Goal: Information Seeking & Learning: Find specific fact

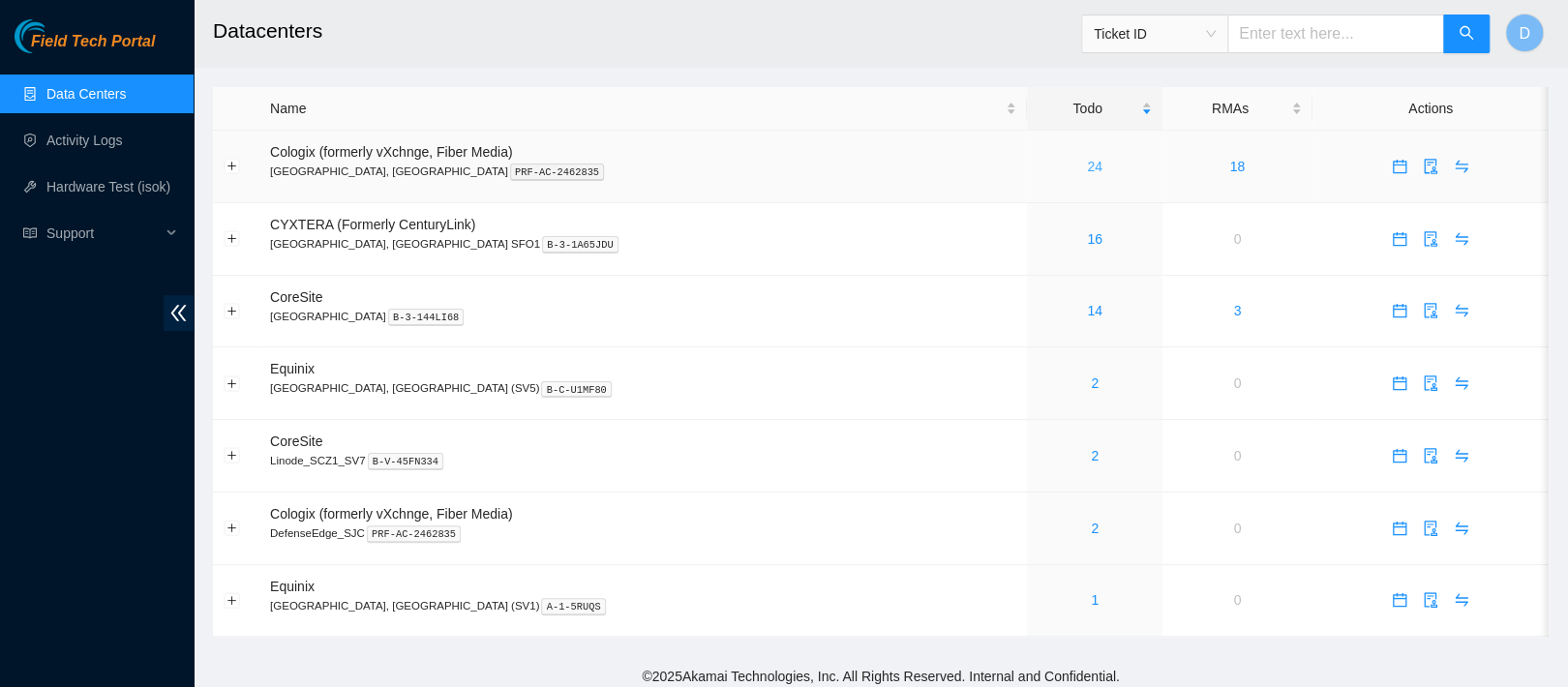
click at [1087, 172] on link "24" at bounding box center [1095, 167] width 16 height 16
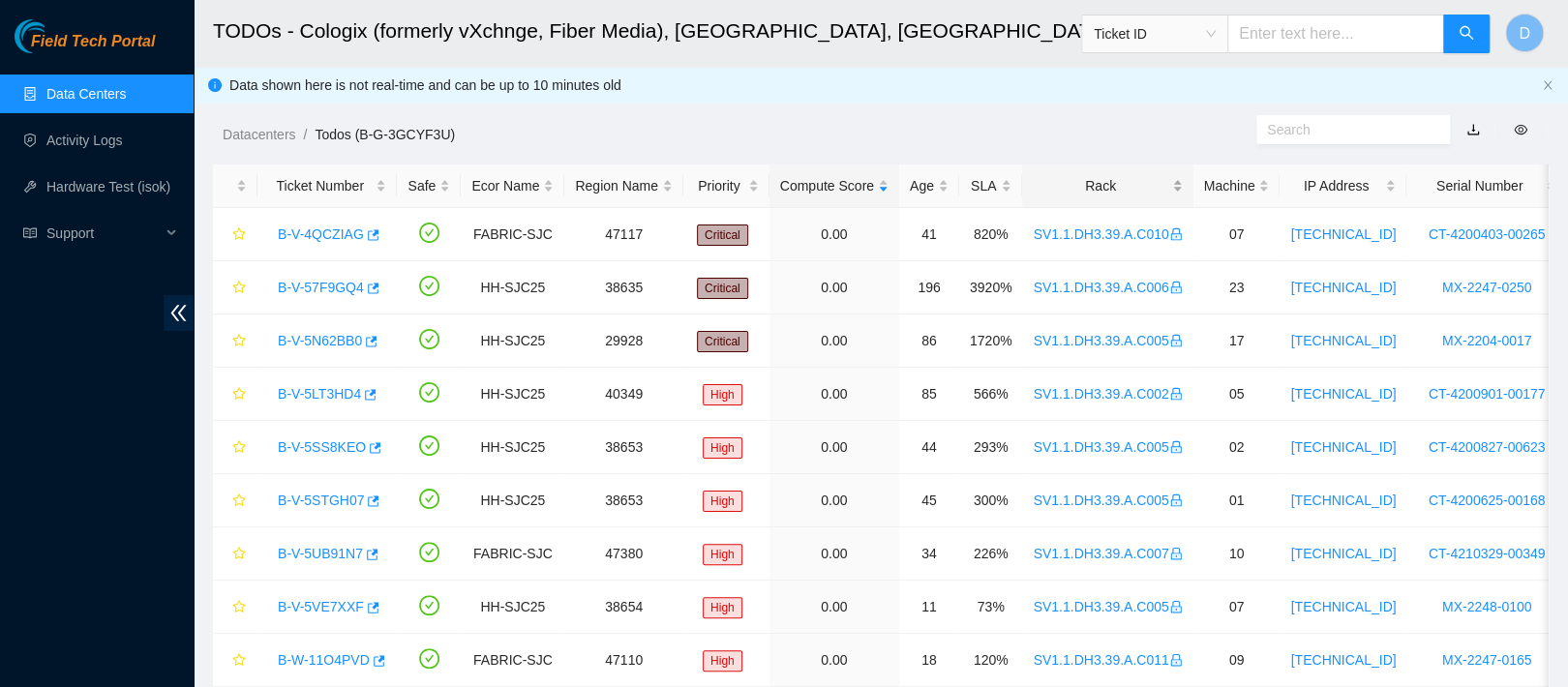
click at [1082, 184] on div "Rack" at bounding box center [1107, 186] width 149 height 21
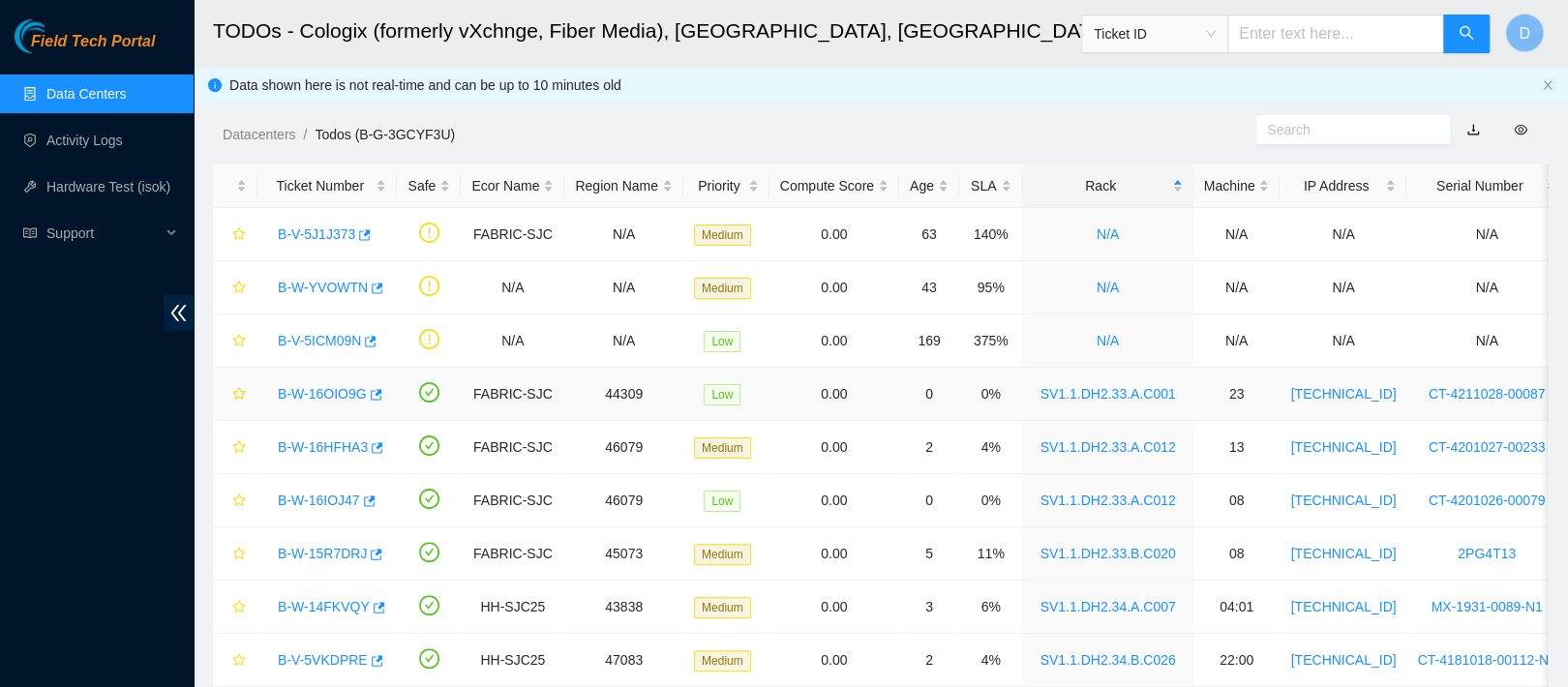
click at [314, 409] on div "B-W-16OIO9G" at bounding box center [327, 394] width 118 height 31
click at [332, 394] on link "B-W-16OIO9G" at bounding box center [322, 394] width 89 height 16
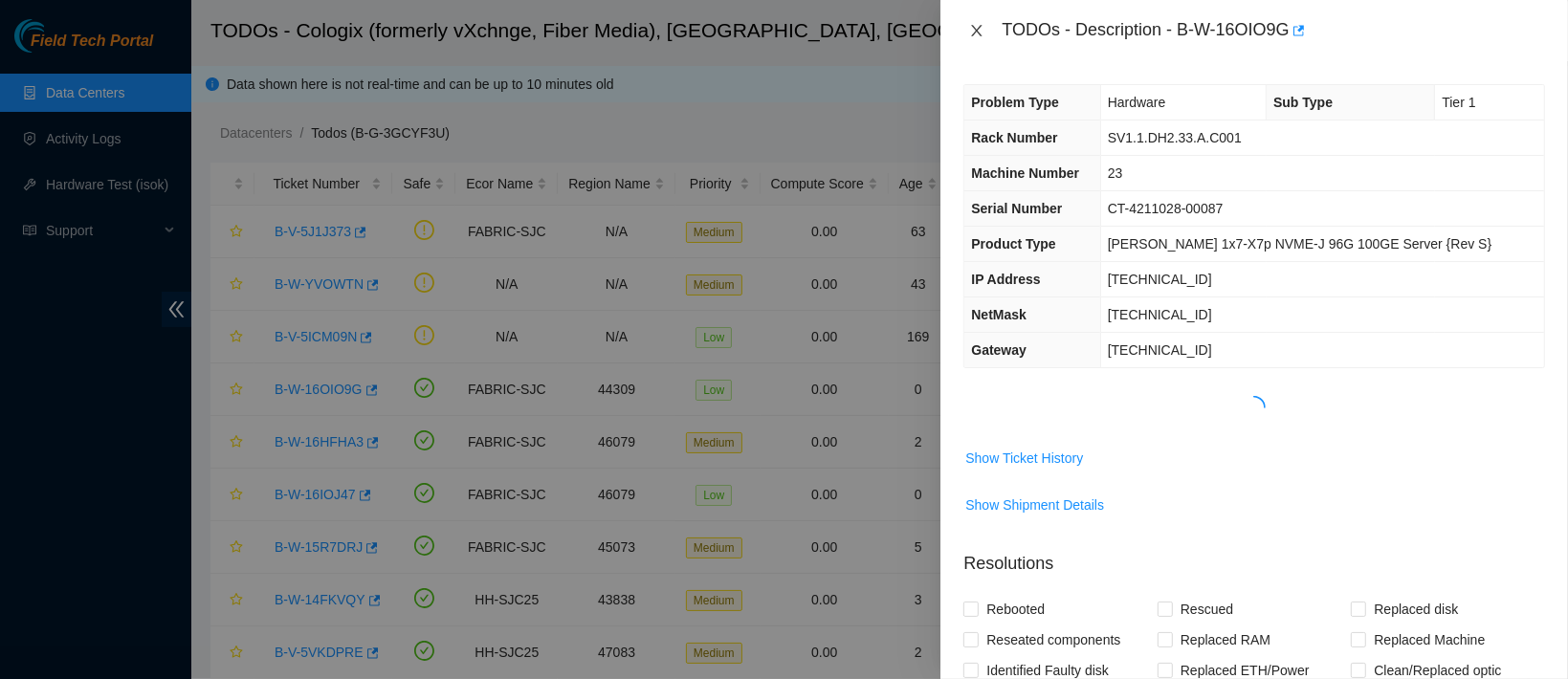
click at [975, 29] on icon "close" at bounding box center [977, 31] width 11 height 12
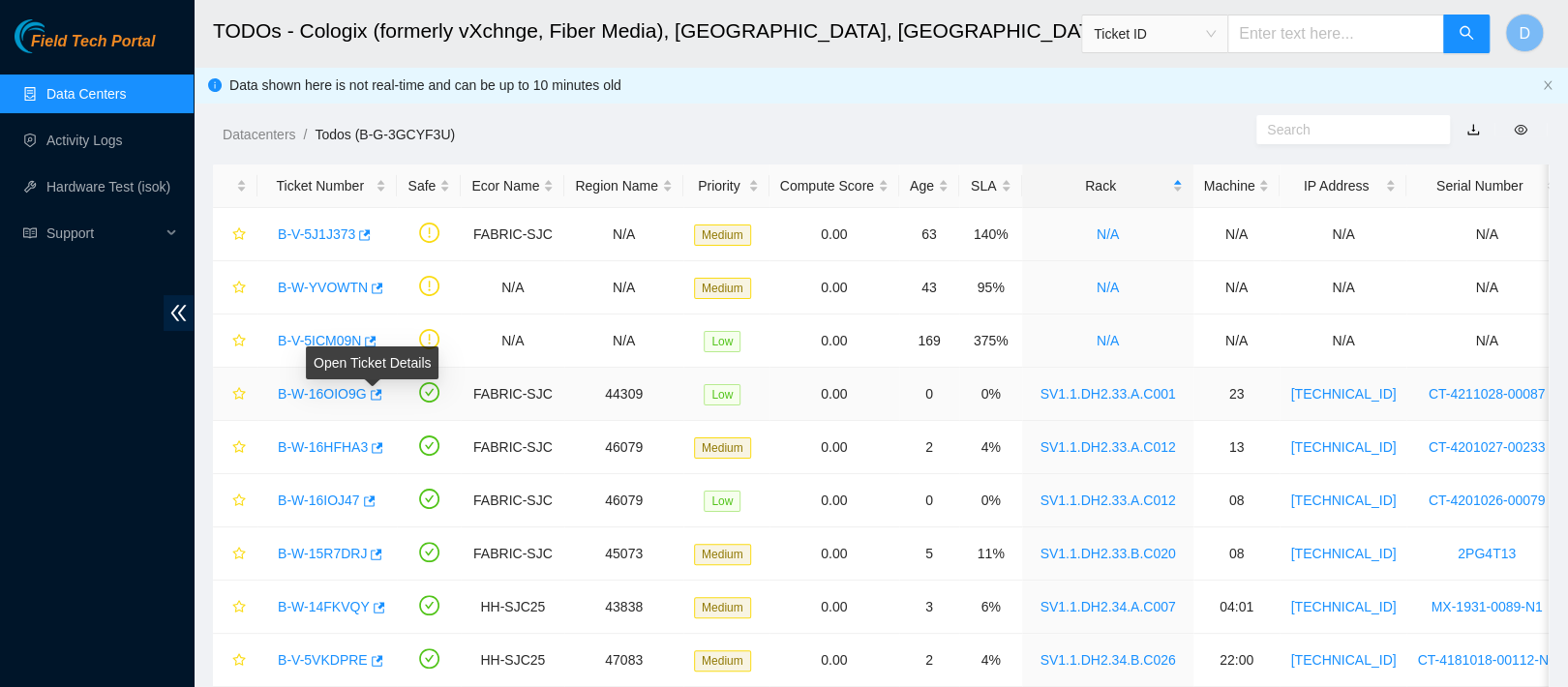
click at [338, 393] on link "B-W-16OIO9G" at bounding box center [322, 394] width 89 height 16
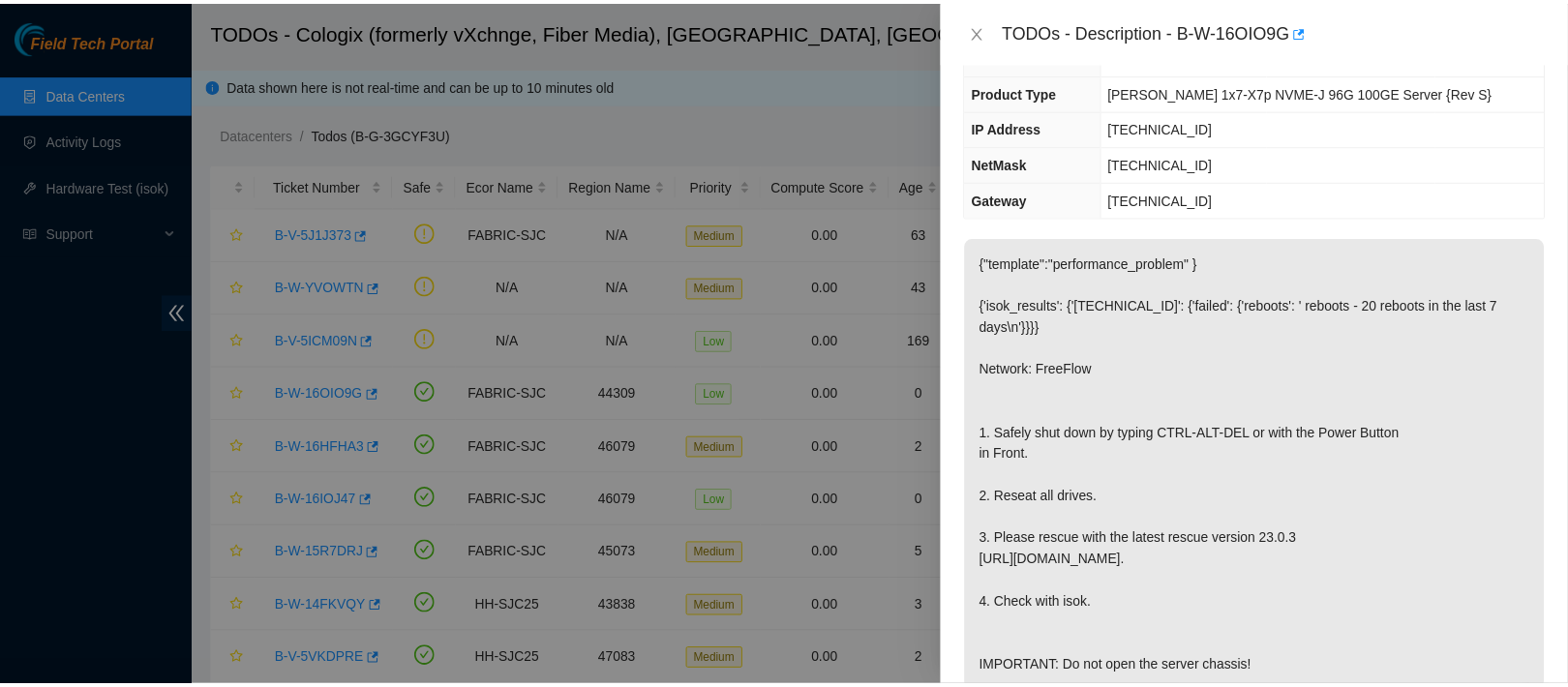
scroll to position [229, 0]
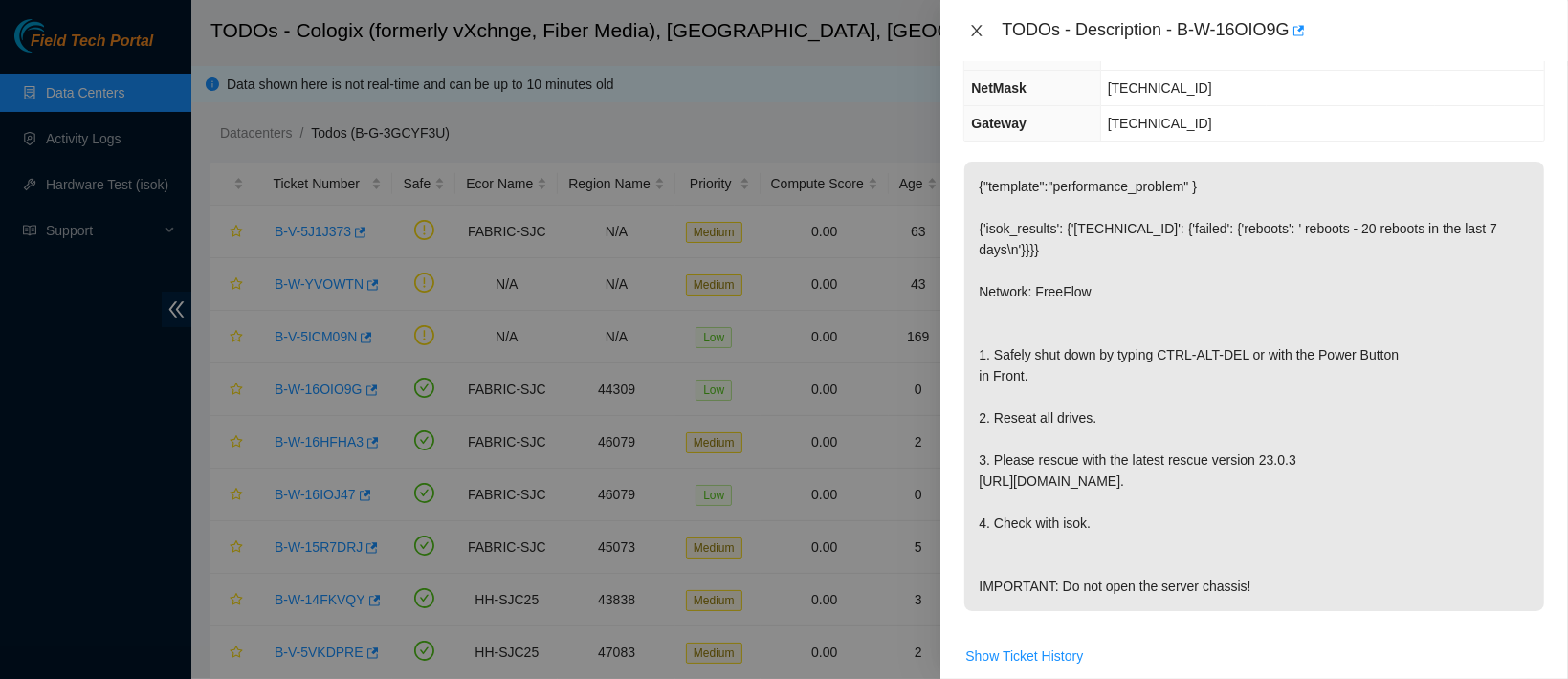
click at [979, 23] on icon "close" at bounding box center [977, 31] width 15 height 15
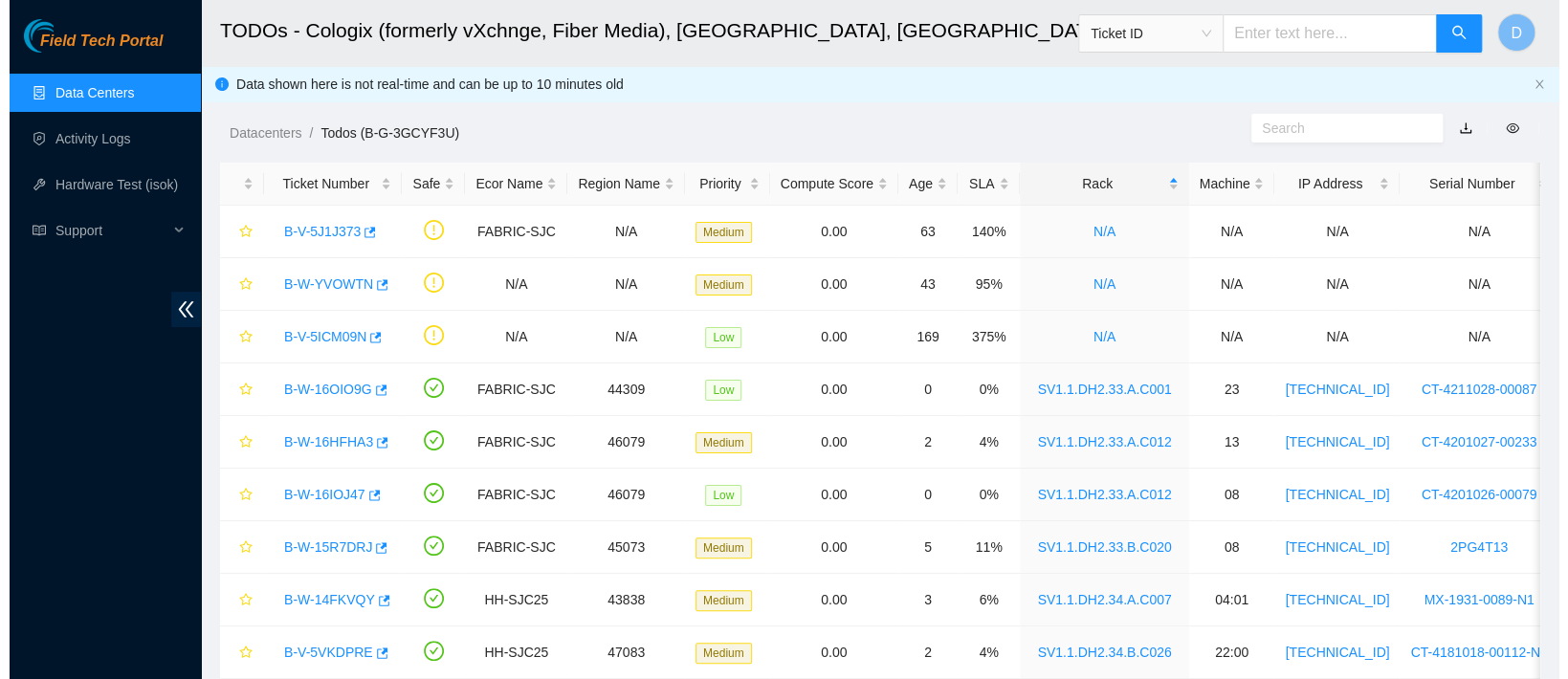
scroll to position [311, 0]
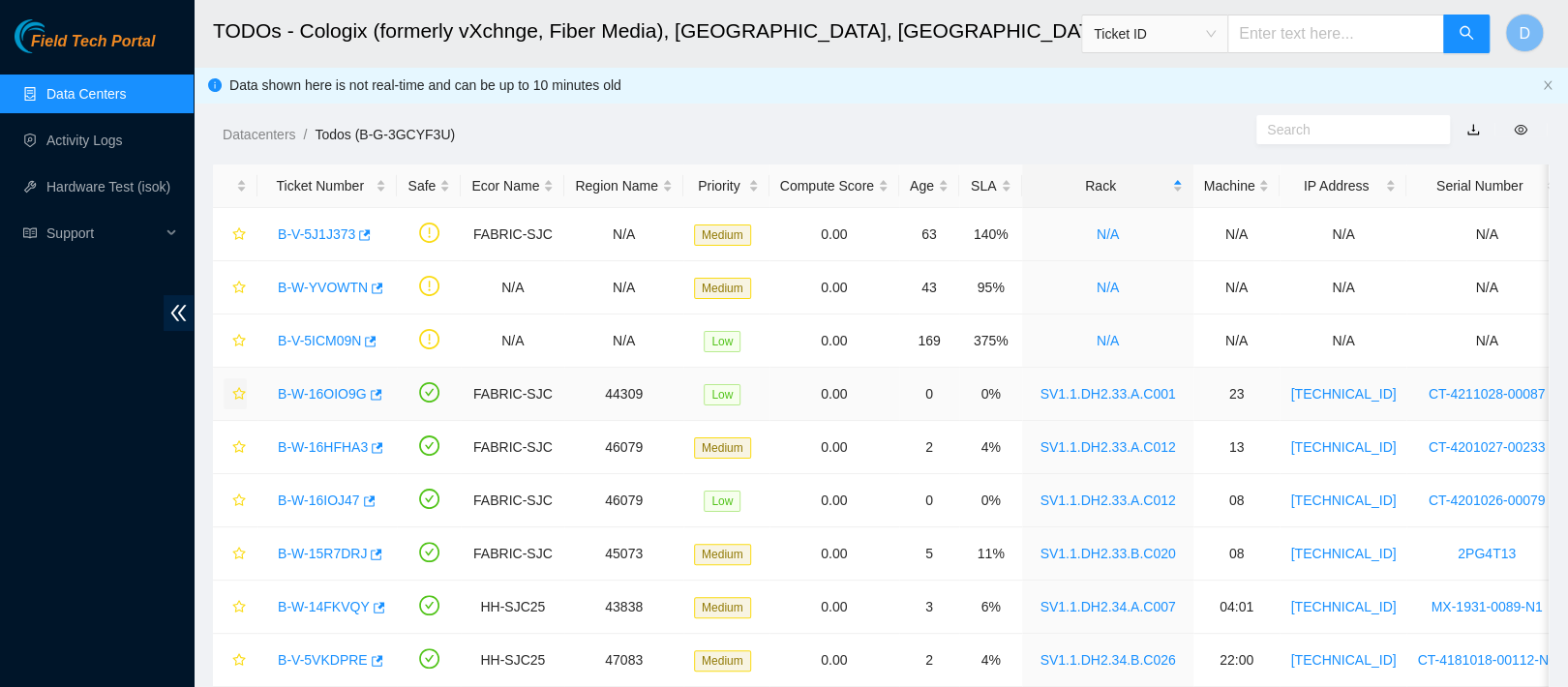
click at [241, 390] on icon "star" at bounding box center [238, 393] width 13 height 13
click at [332, 447] on link "B-W-16HFHA3" at bounding box center [323, 447] width 90 height 16
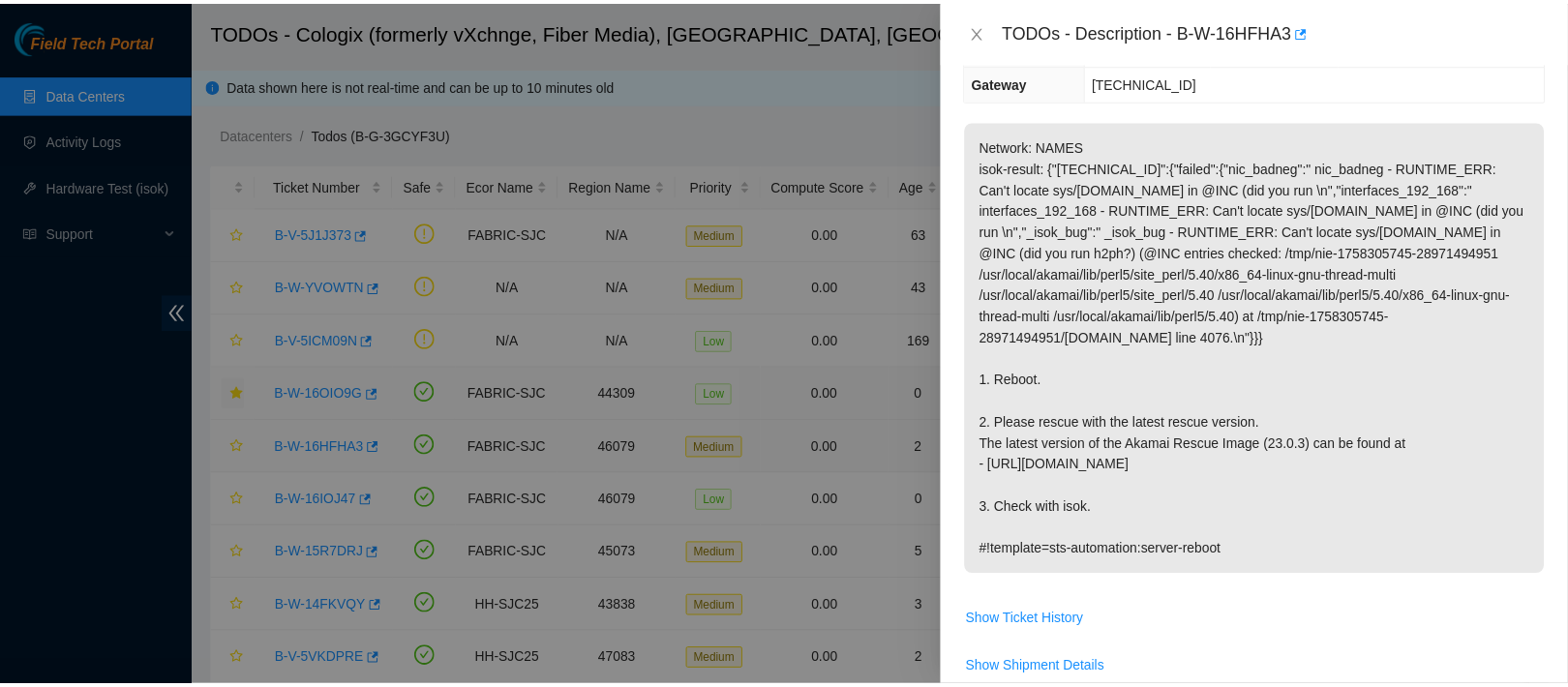
scroll to position [229, 0]
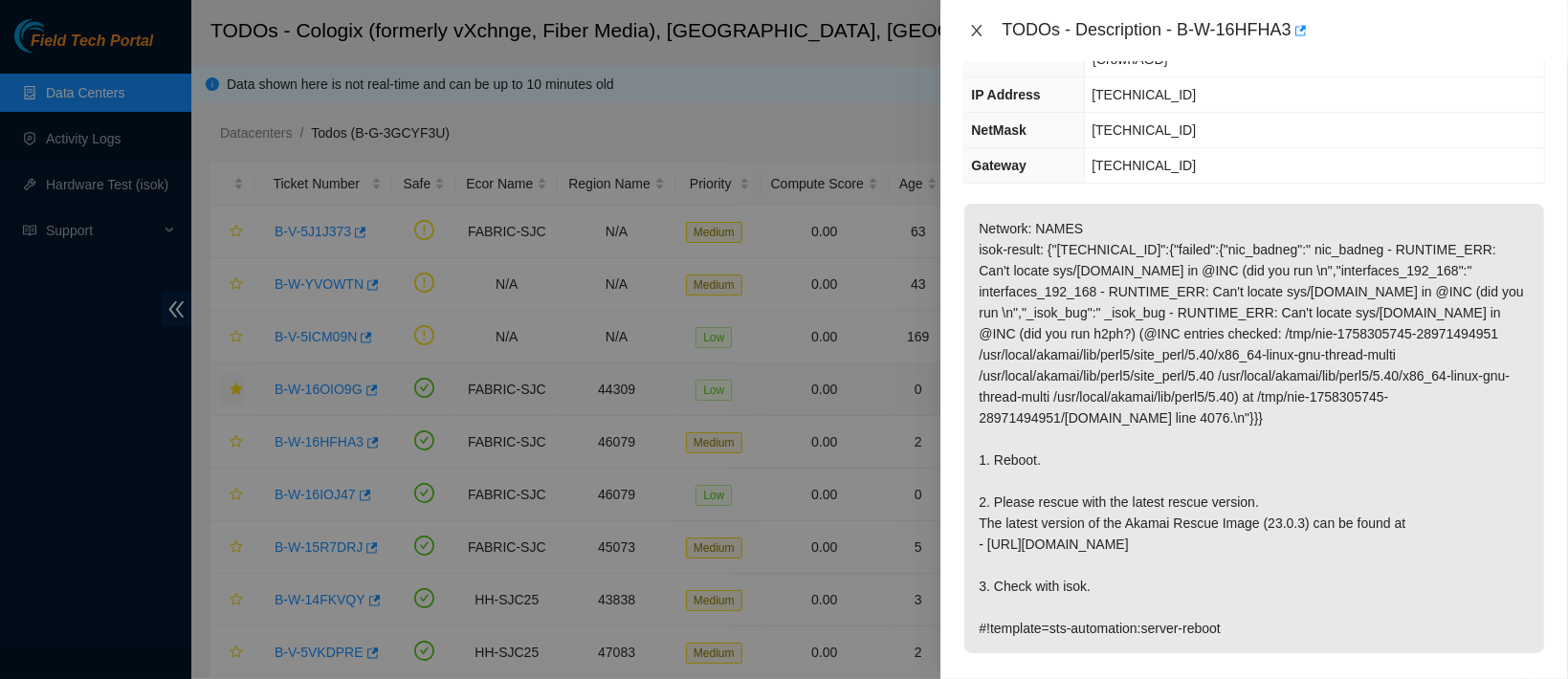
click at [981, 29] on icon "close" at bounding box center [977, 31] width 15 height 15
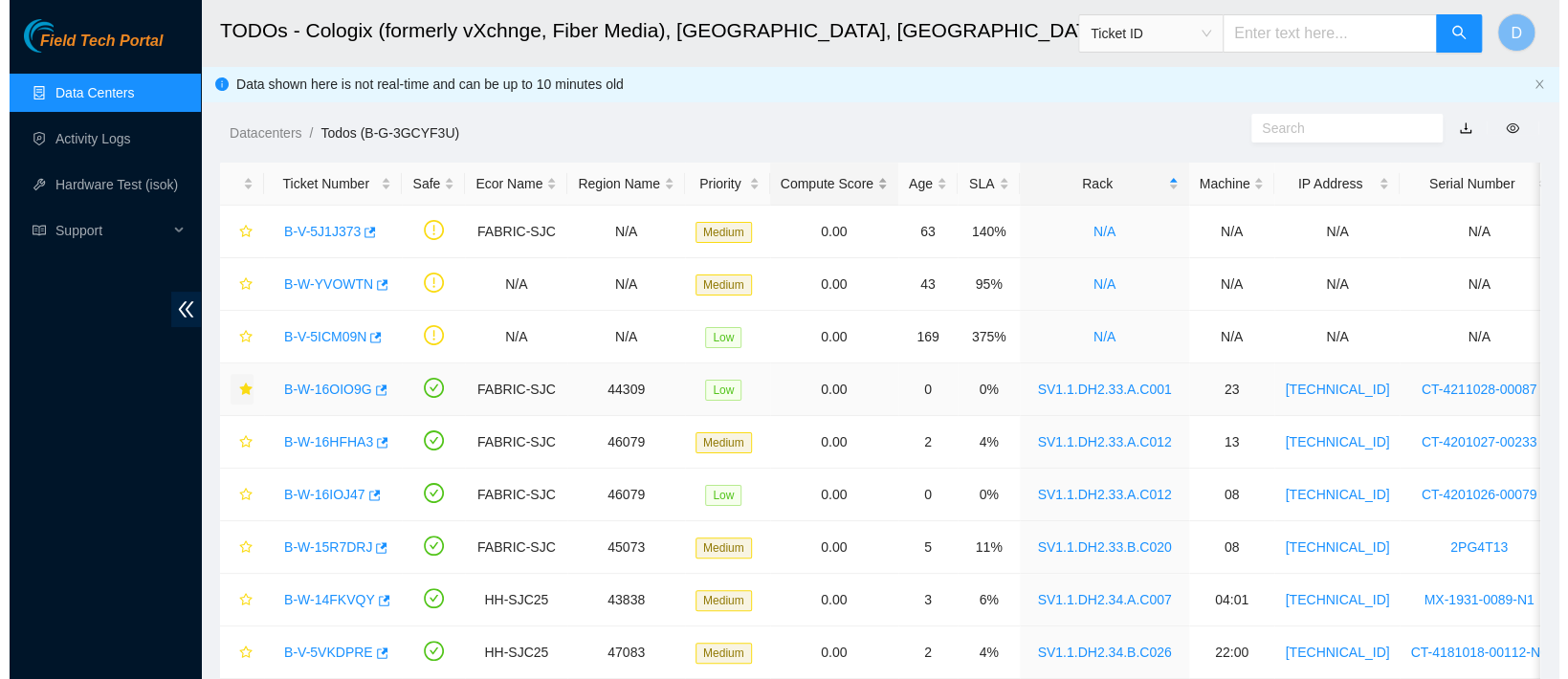
scroll to position [311, 0]
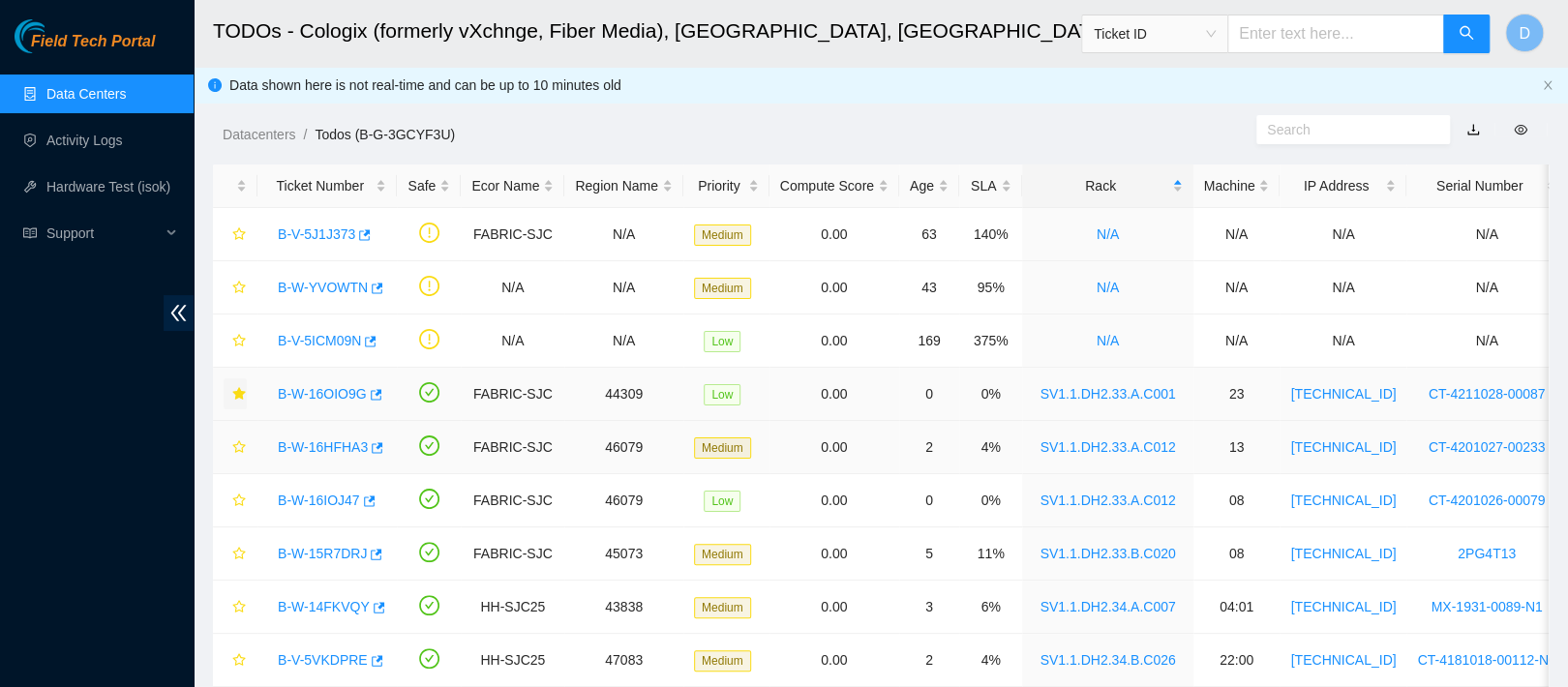
click at [302, 451] on link "B-W-16HFHA3" at bounding box center [323, 447] width 90 height 16
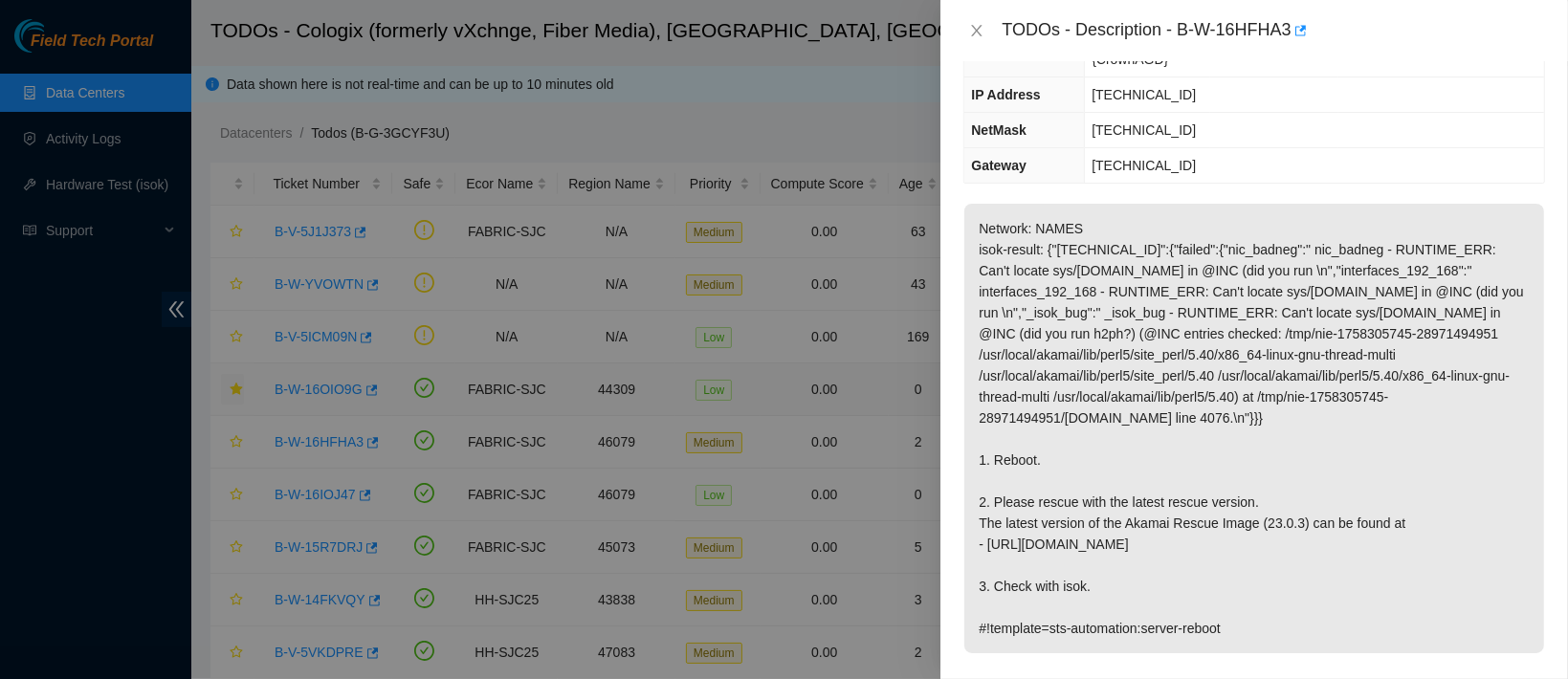
scroll to position [0, 0]
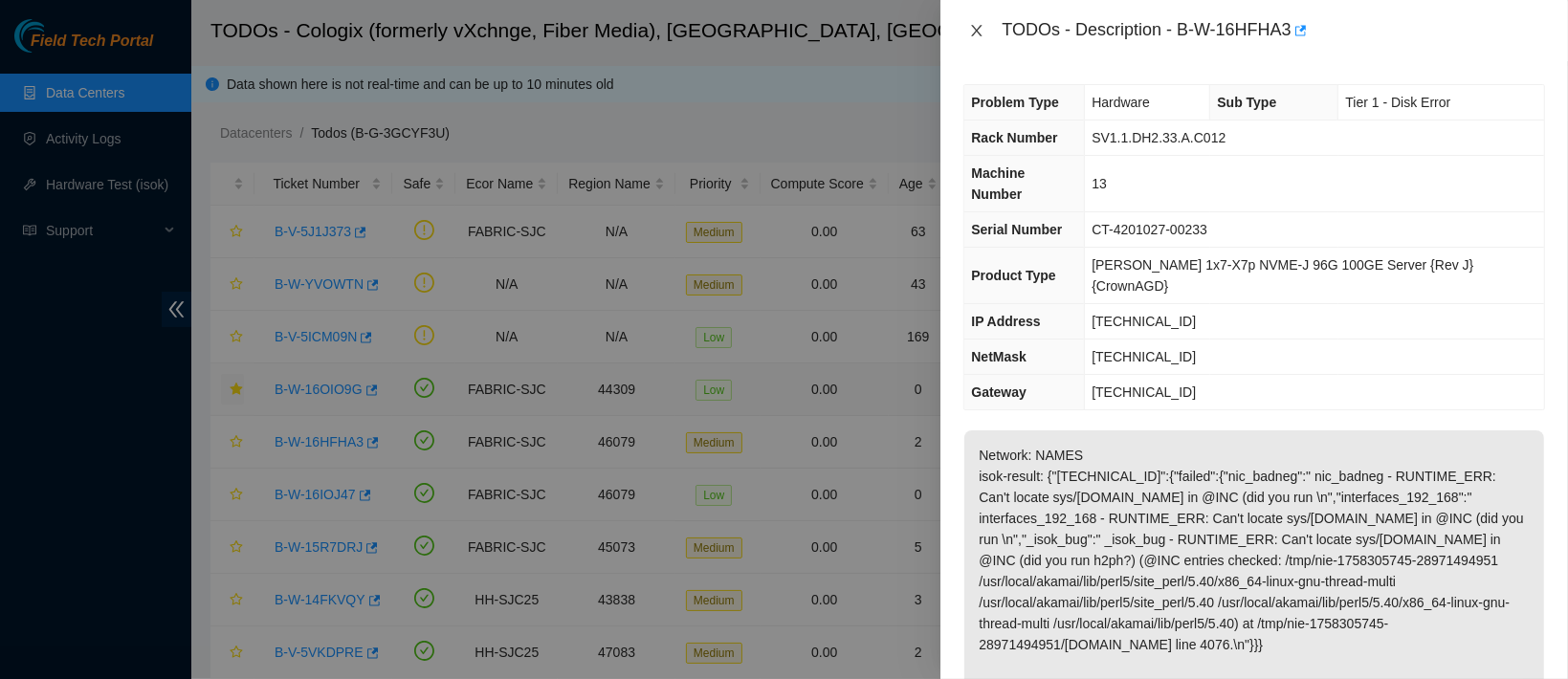
click at [974, 33] on icon "close" at bounding box center [977, 31] width 11 height 12
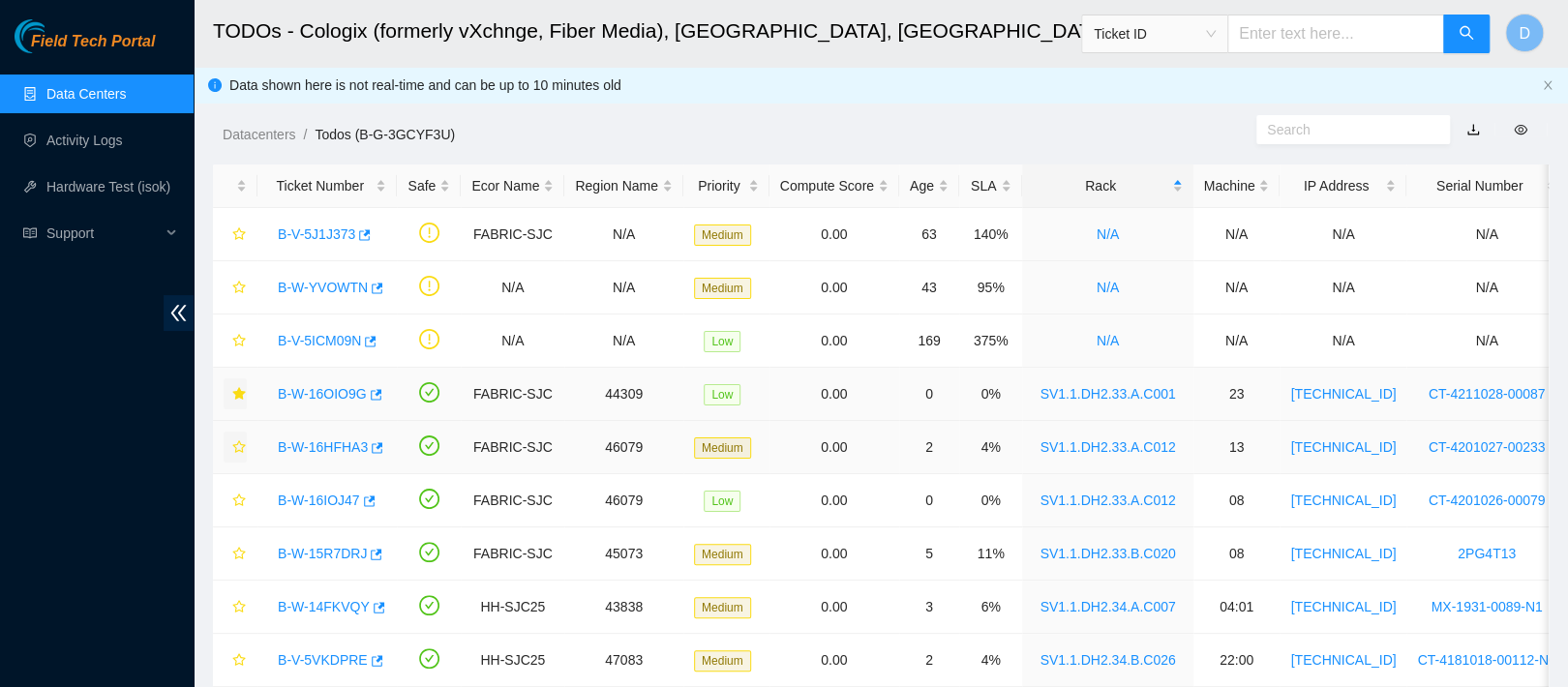
click at [230, 443] on button "button" at bounding box center [235, 447] width 23 height 31
click at [314, 508] on div "B-W-16IOJ47" at bounding box center [327, 501] width 118 height 31
click at [327, 501] on link "B-W-16IOJ47" at bounding box center [319, 501] width 82 height 16
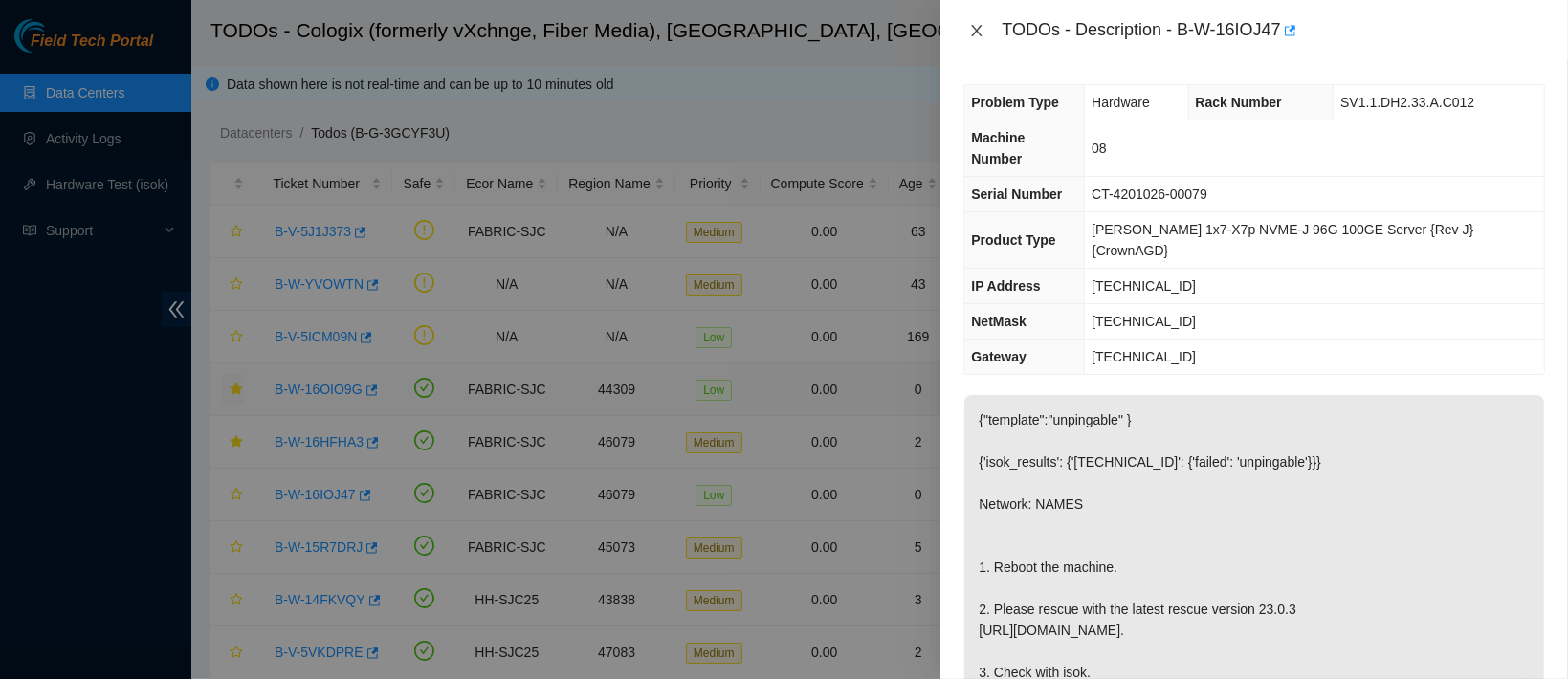
click at [978, 39] on button "Close" at bounding box center [977, 31] width 27 height 18
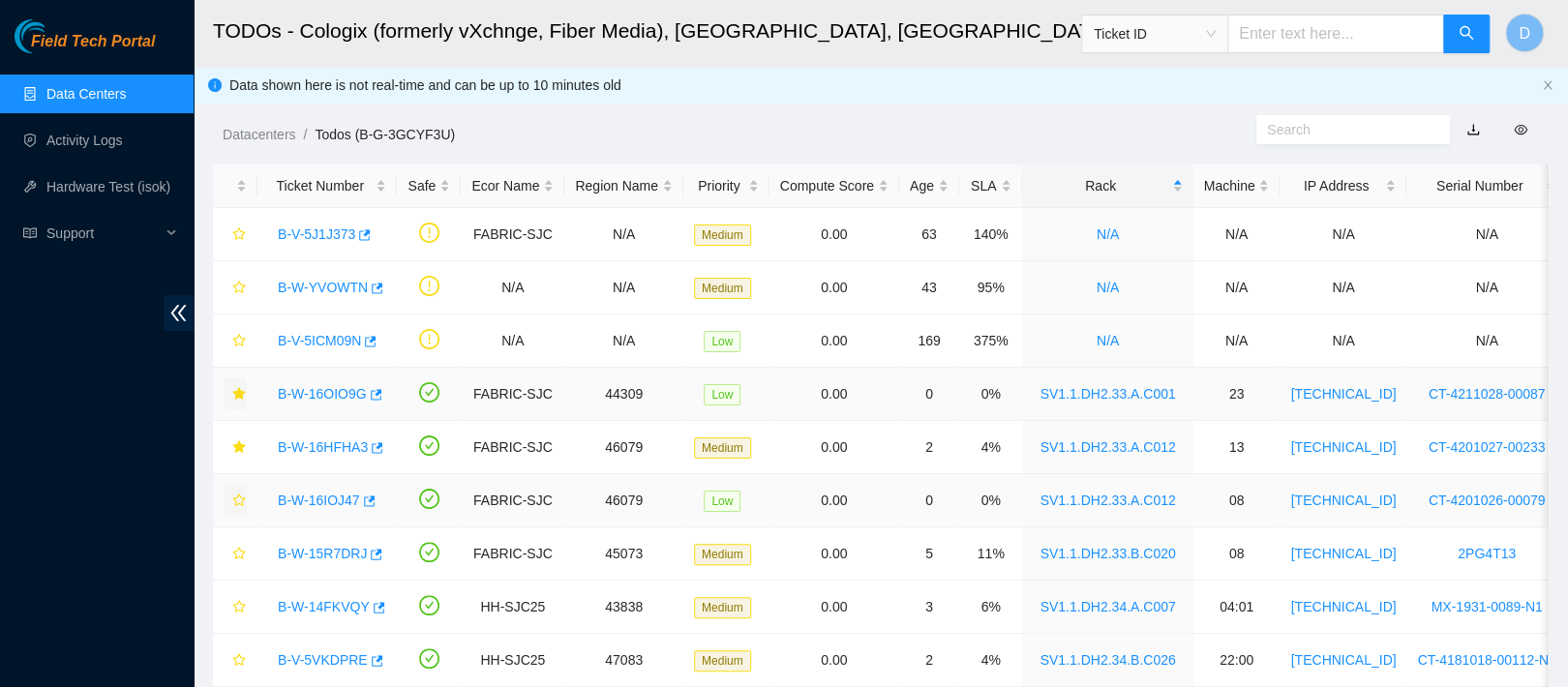
click at [242, 501] on icon "star" at bounding box center [238, 500] width 13 height 13
click at [310, 549] on link "B-W-15R7DRJ" at bounding box center [322, 554] width 89 height 16
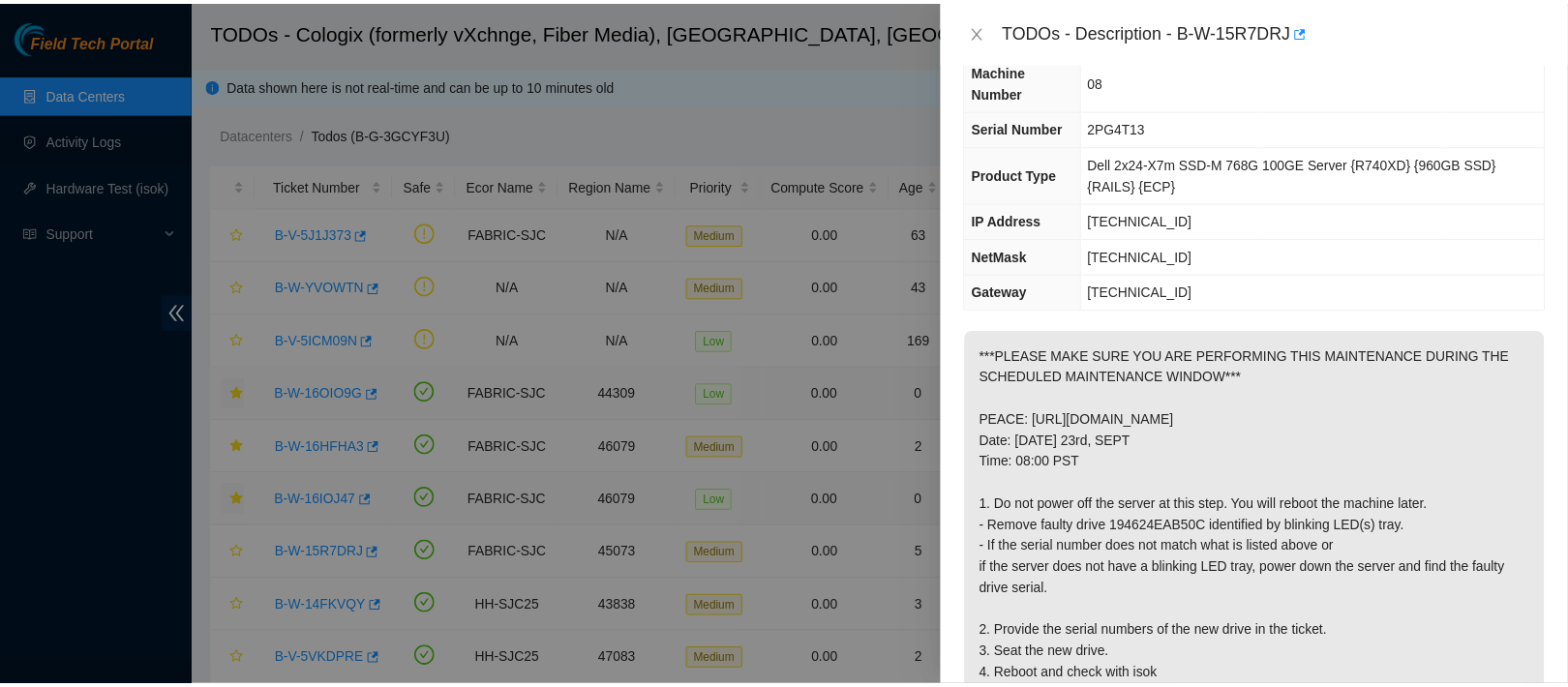
scroll to position [105, 0]
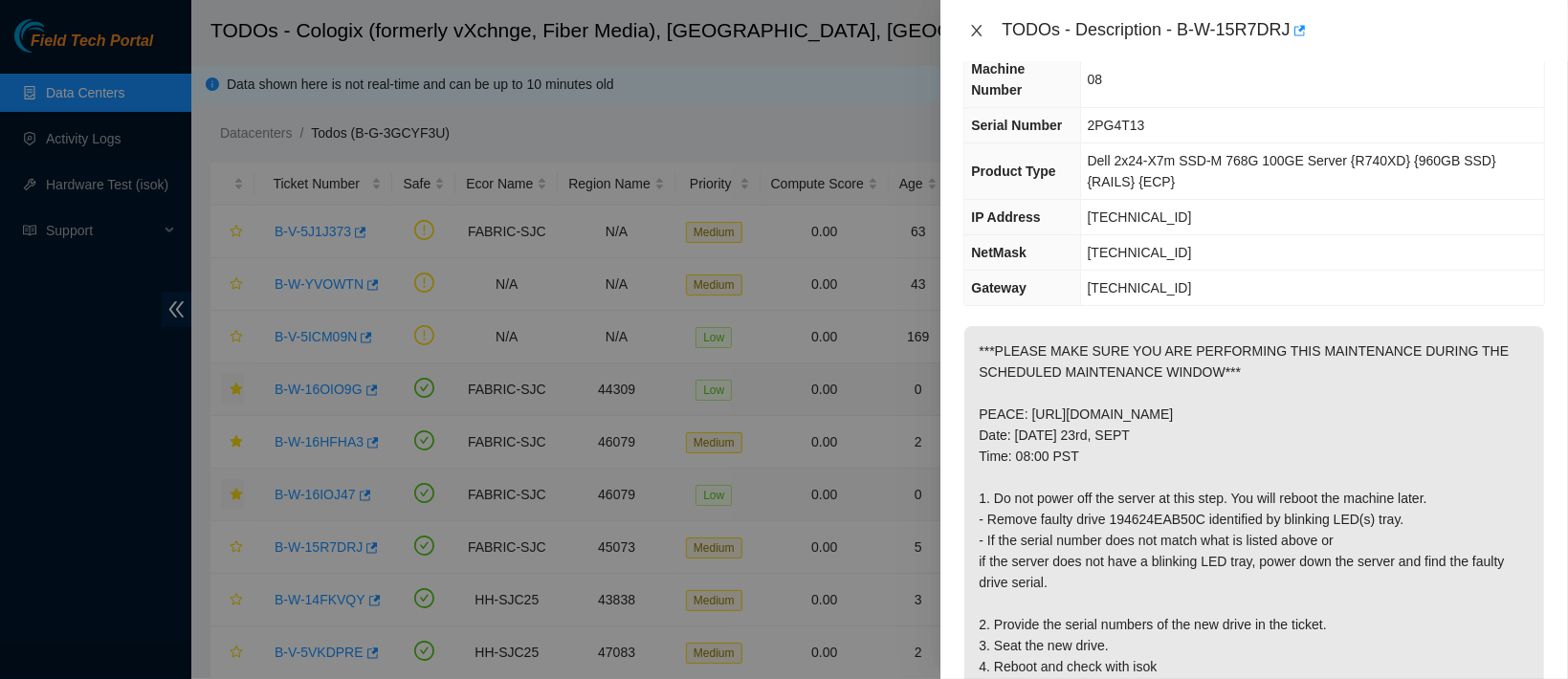
click at [984, 31] on icon "close" at bounding box center [977, 31] width 15 height 15
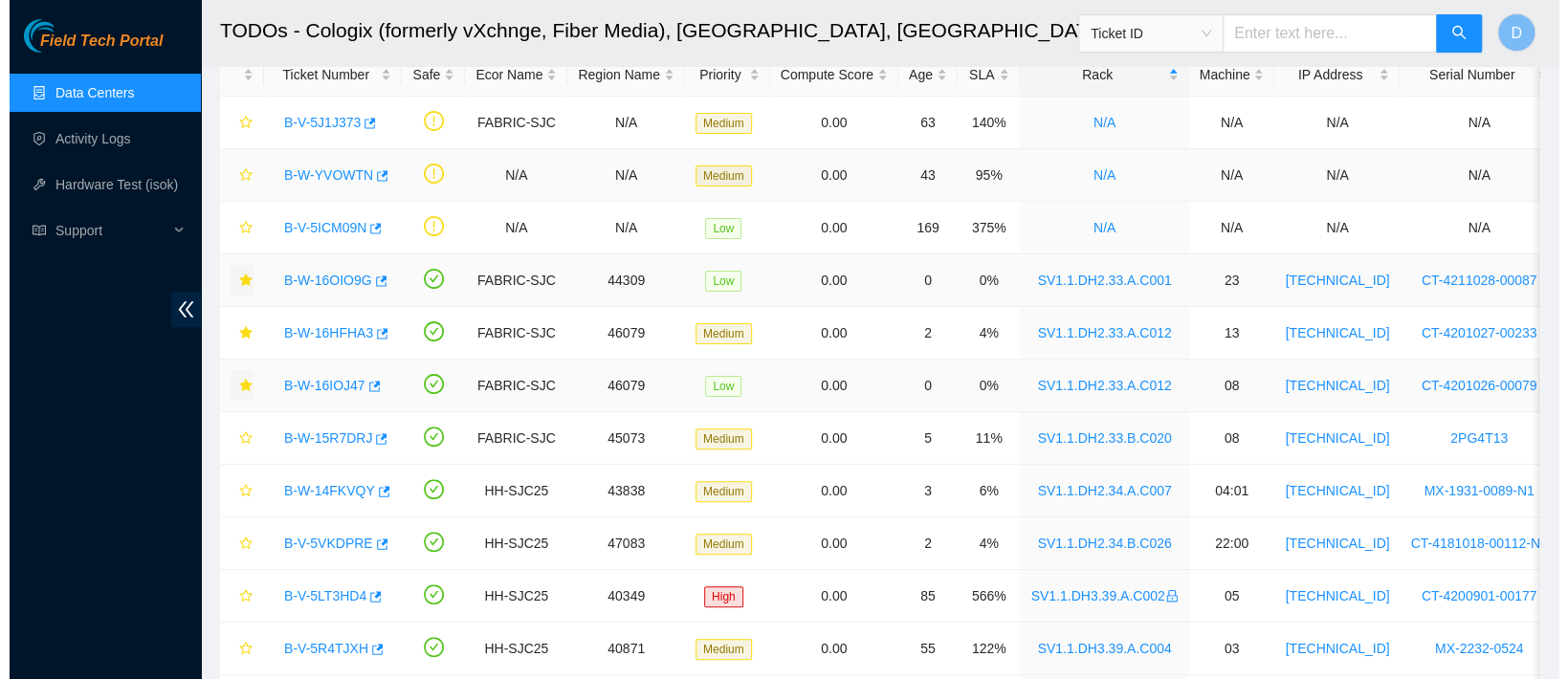
scroll to position [111, 0]
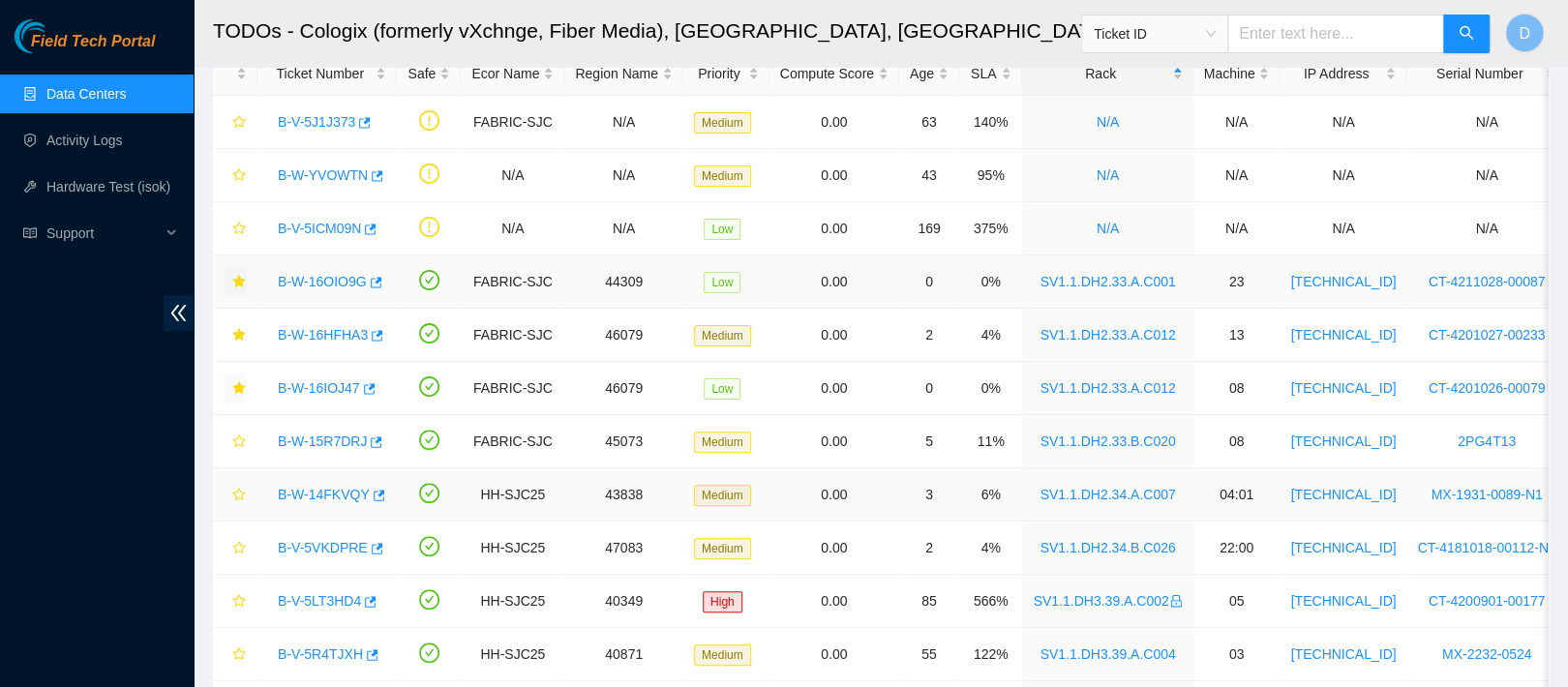
click at [316, 497] on link "B-W-14FKVQY" at bounding box center [324, 495] width 92 height 16
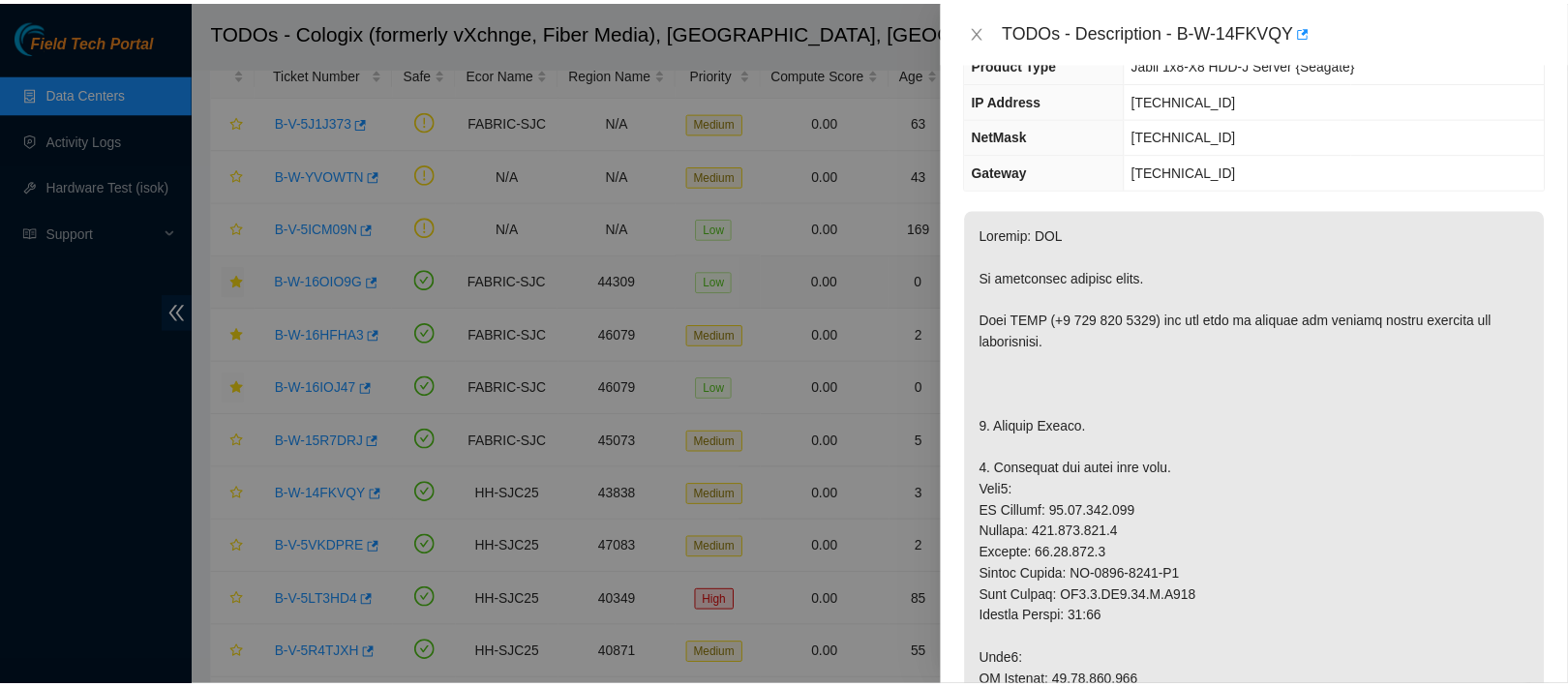
scroll to position [105, 0]
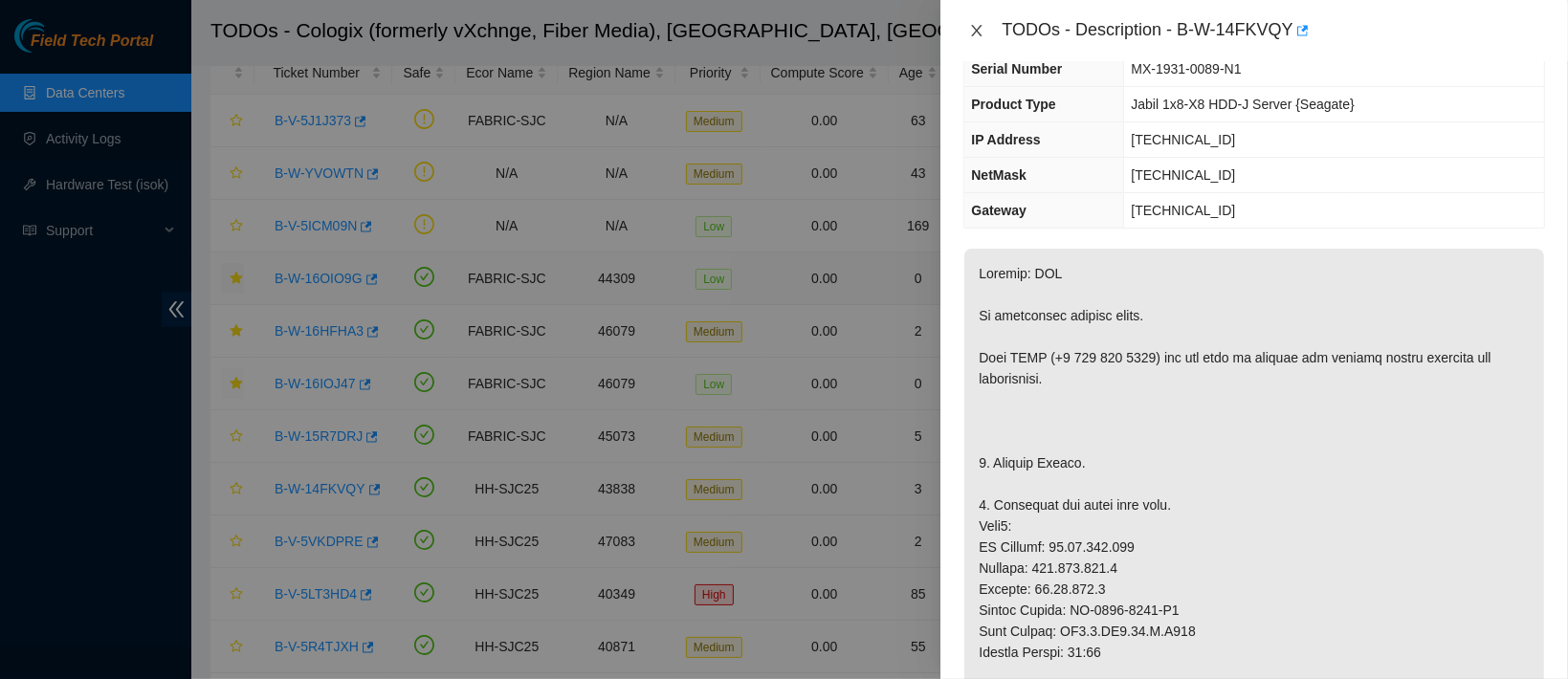
click at [978, 23] on icon "close" at bounding box center [977, 31] width 15 height 15
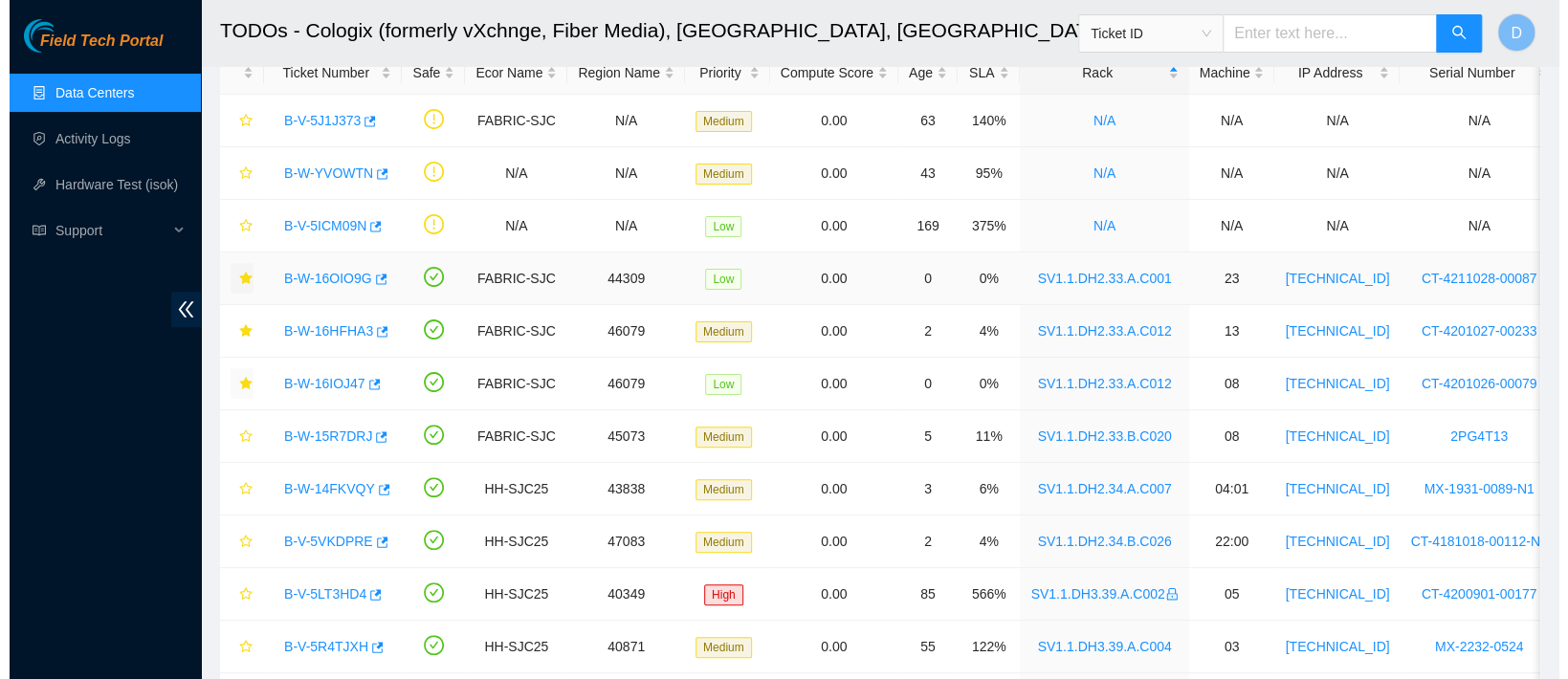
scroll to position [146, 0]
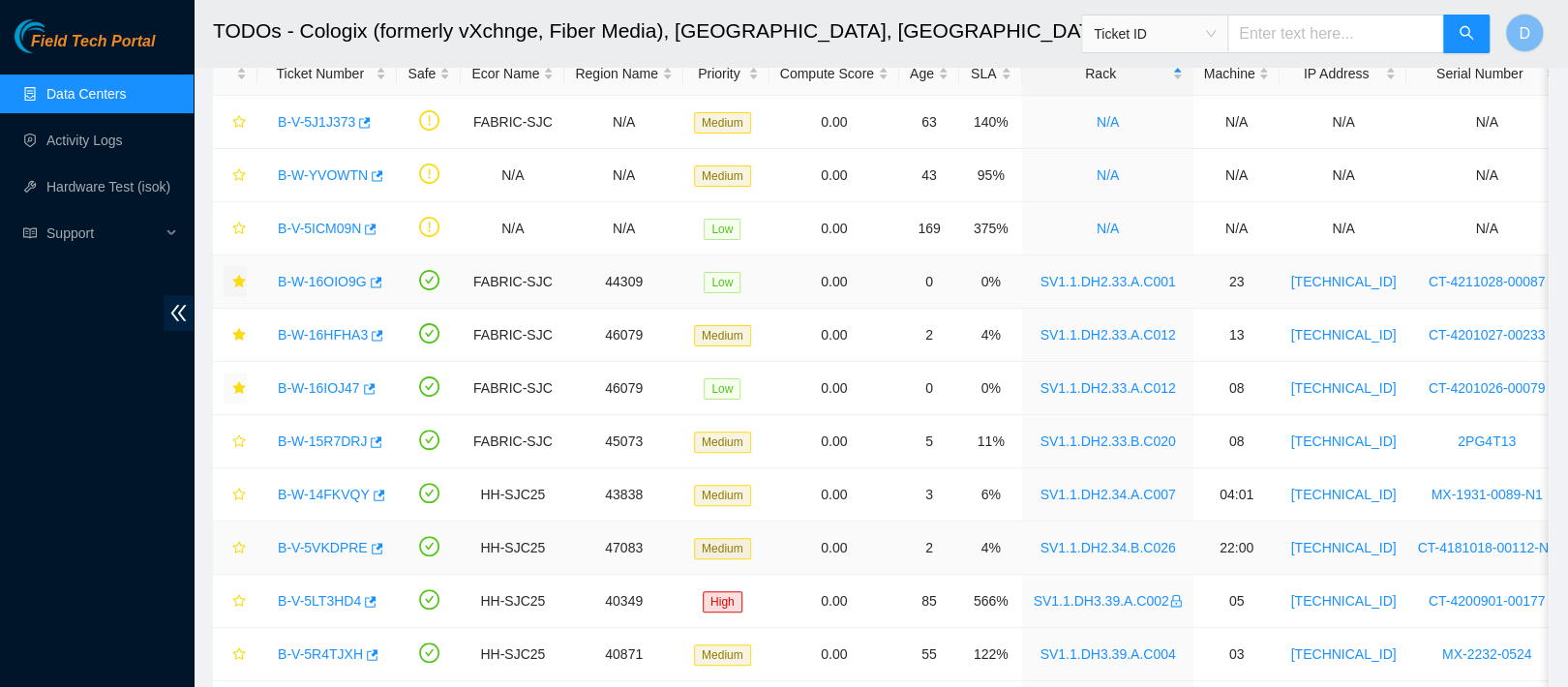
click at [316, 545] on link "B-V-5VKDPRE" at bounding box center [323, 548] width 90 height 16
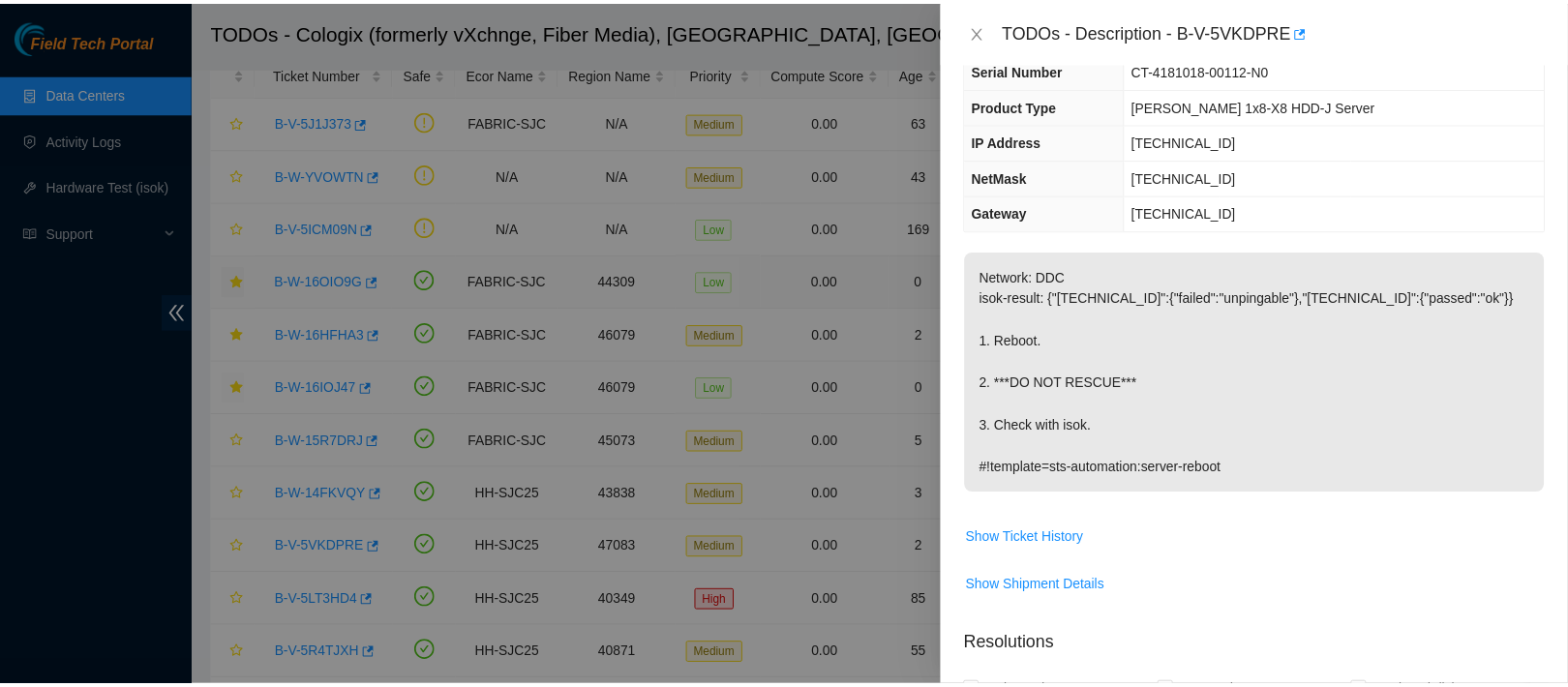
scroll to position [0, 0]
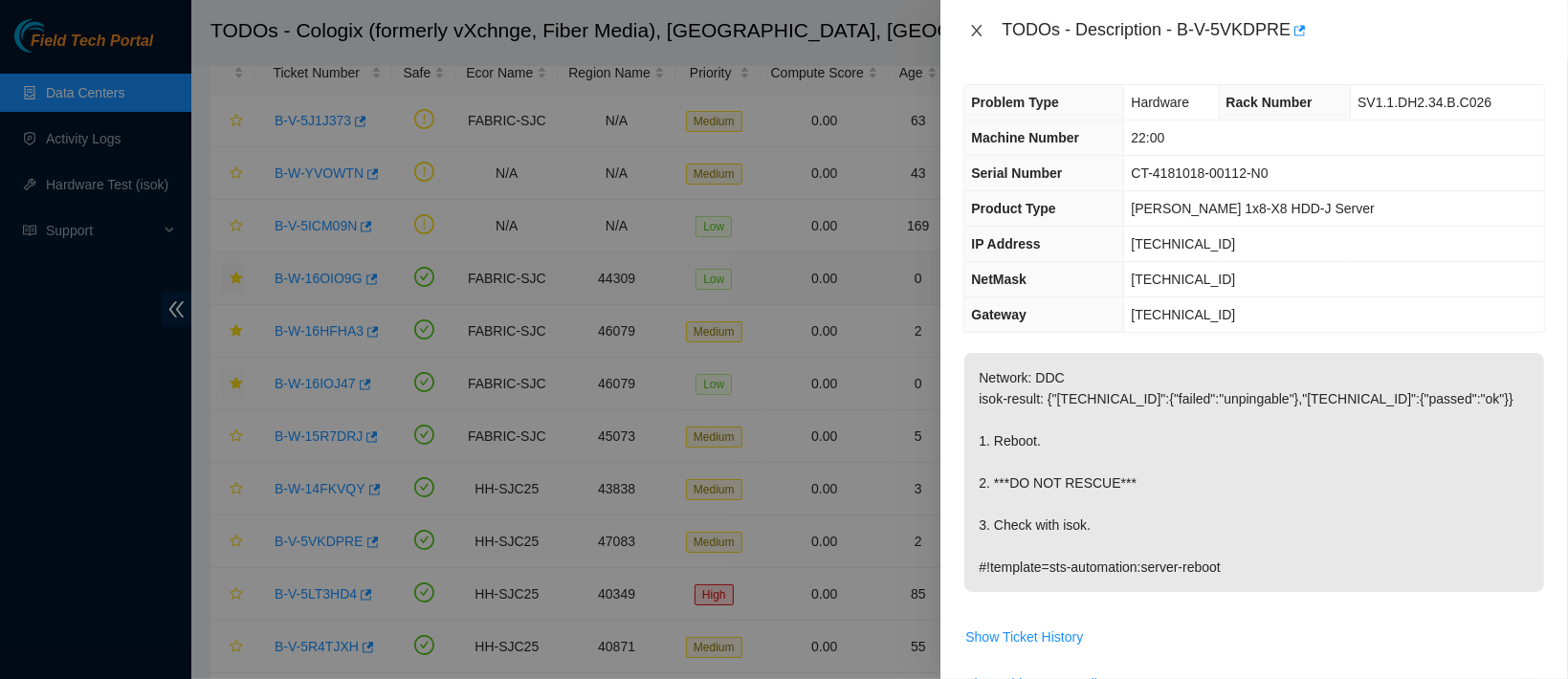
click at [974, 33] on icon "close" at bounding box center [977, 31] width 15 height 15
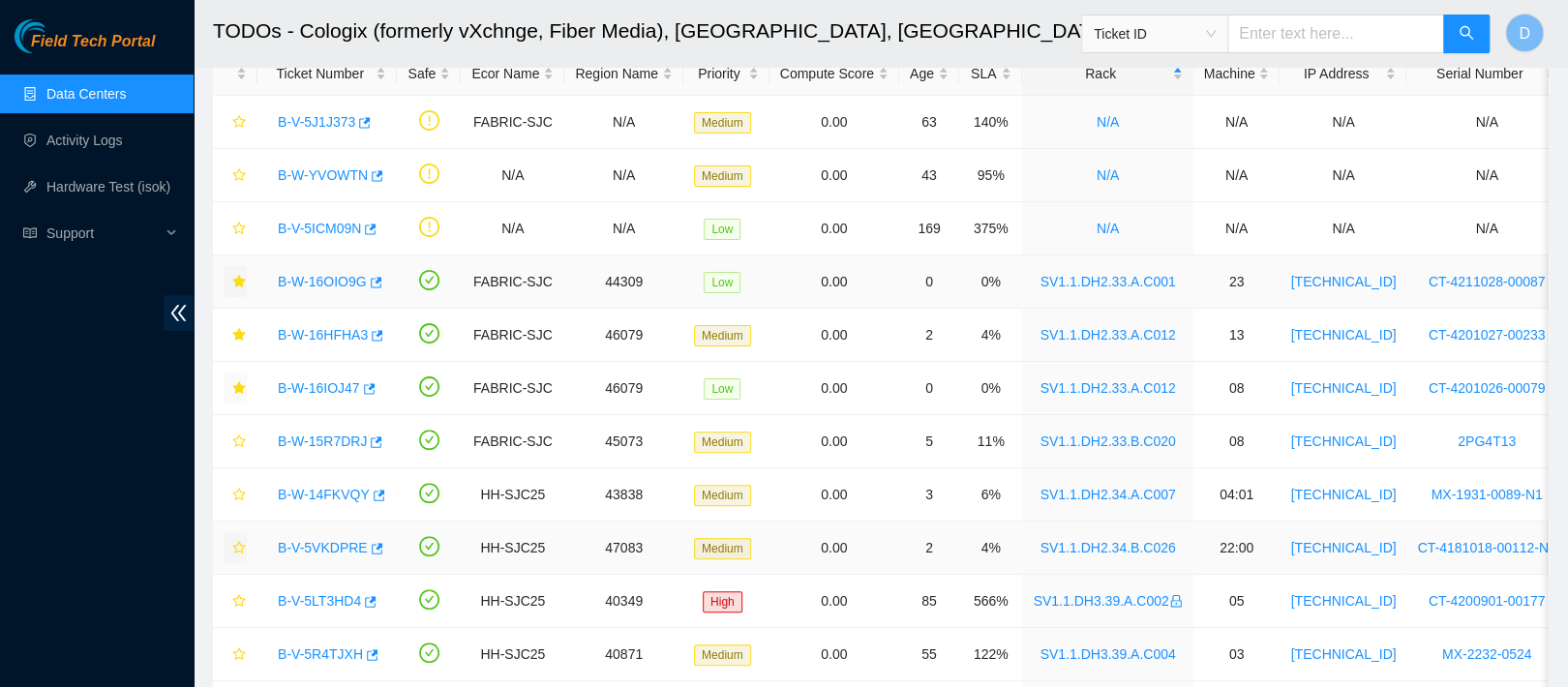
click at [236, 548] on icon "star" at bounding box center [239, 548] width 14 height 14
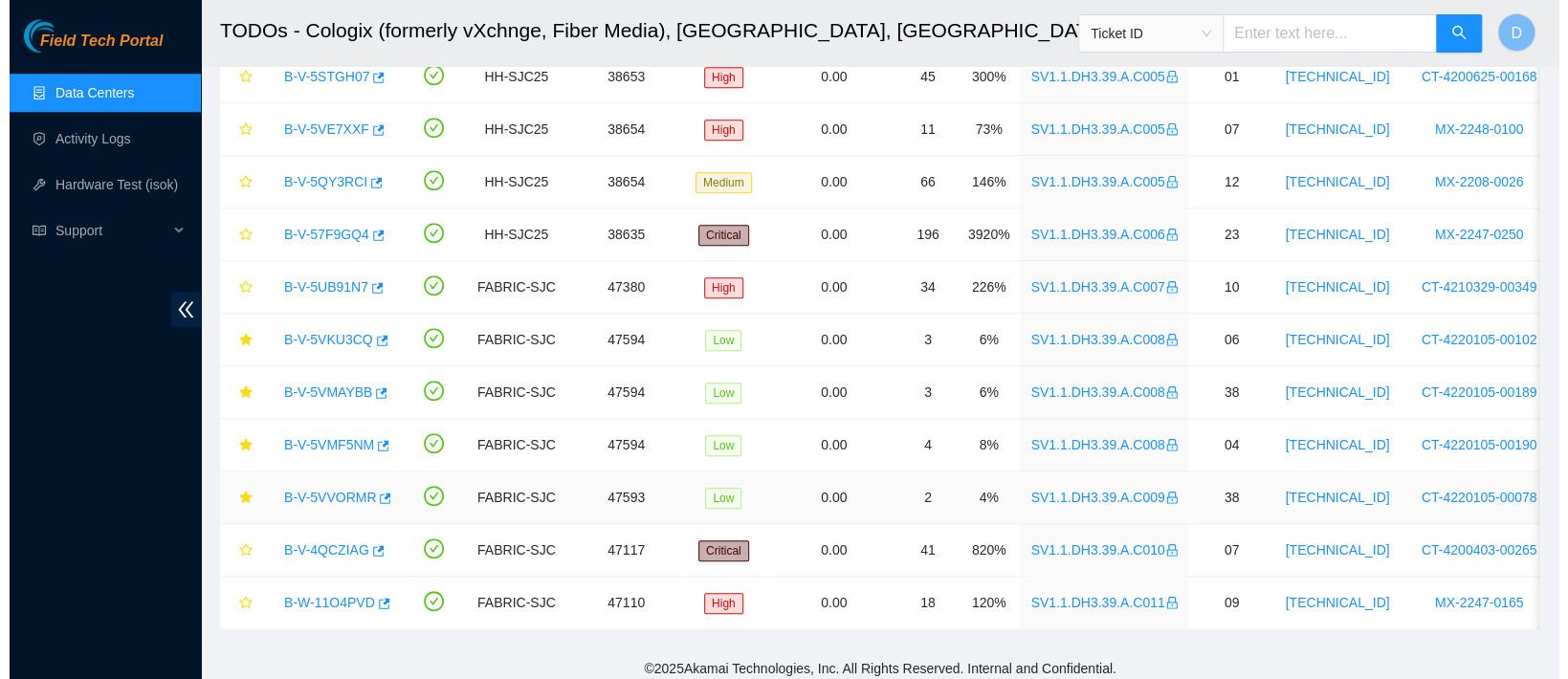
scroll to position [852, 0]
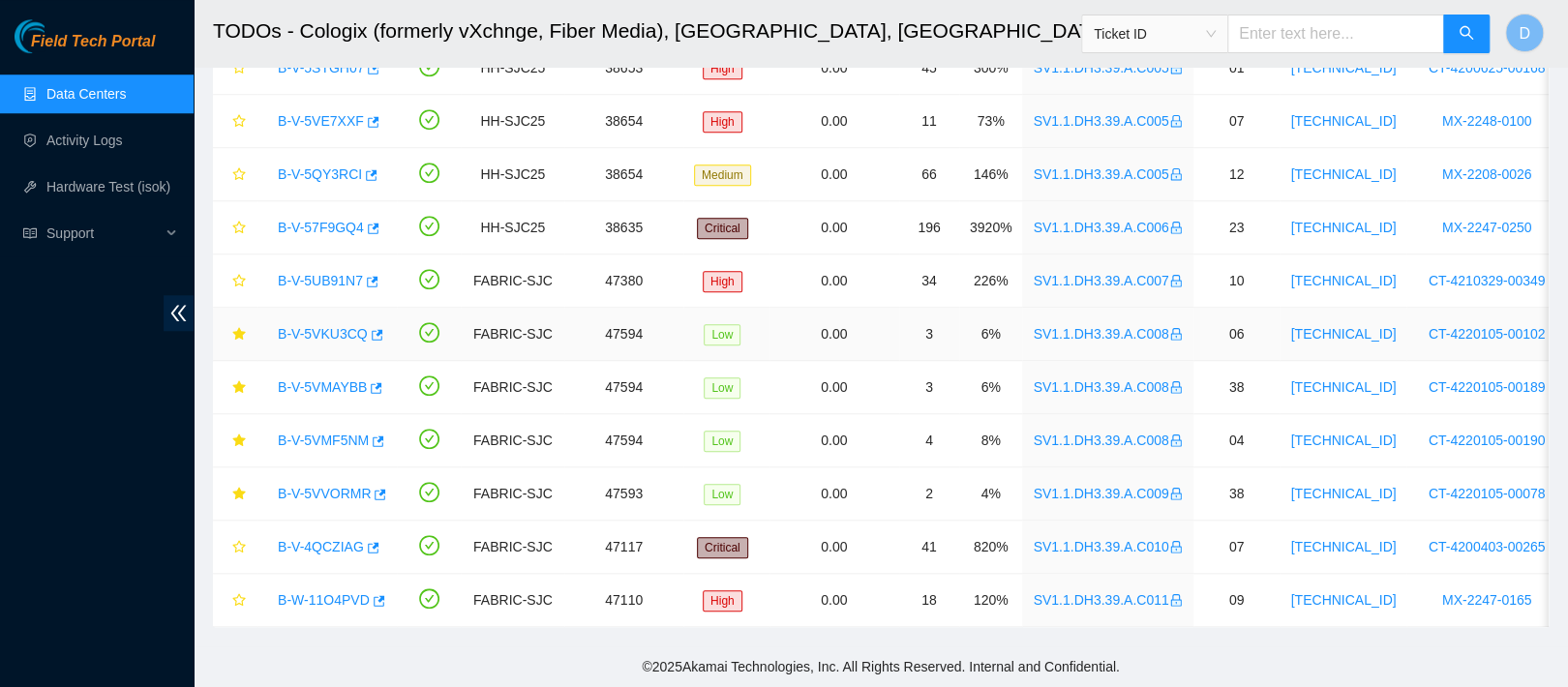
click at [335, 326] on link "B-V-5VKU3CQ" at bounding box center [323, 334] width 90 height 16
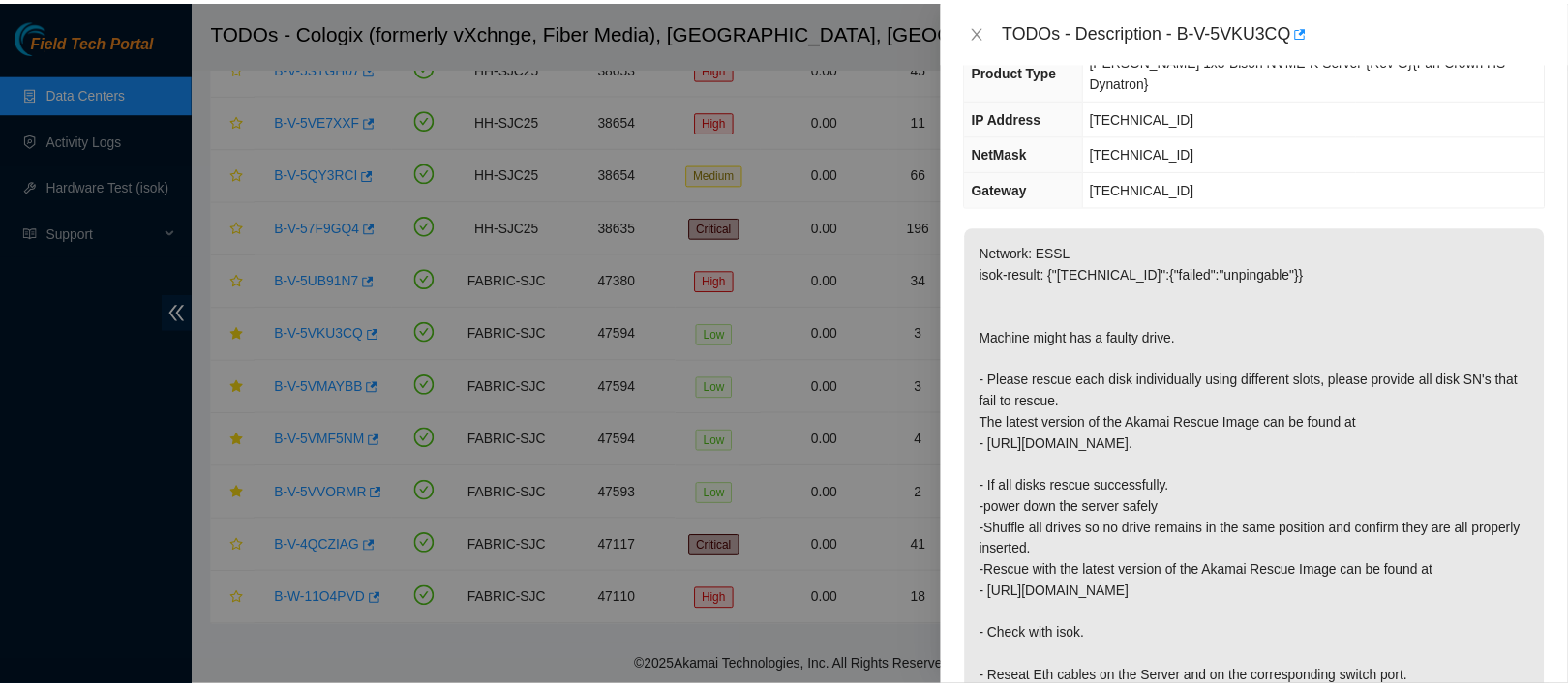
scroll to position [213, 0]
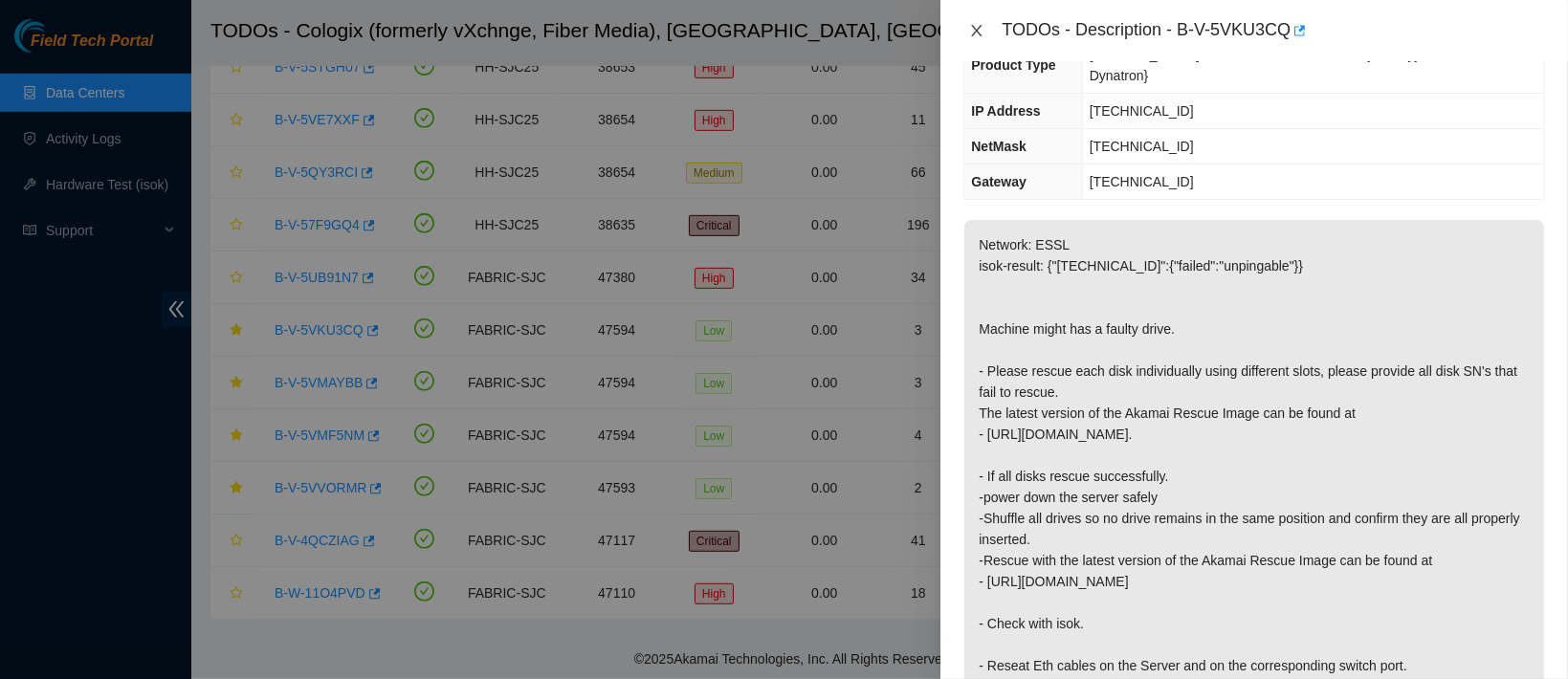
click at [969, 27] on icon "close" at bounding box center [977, 31] width 15 height 15
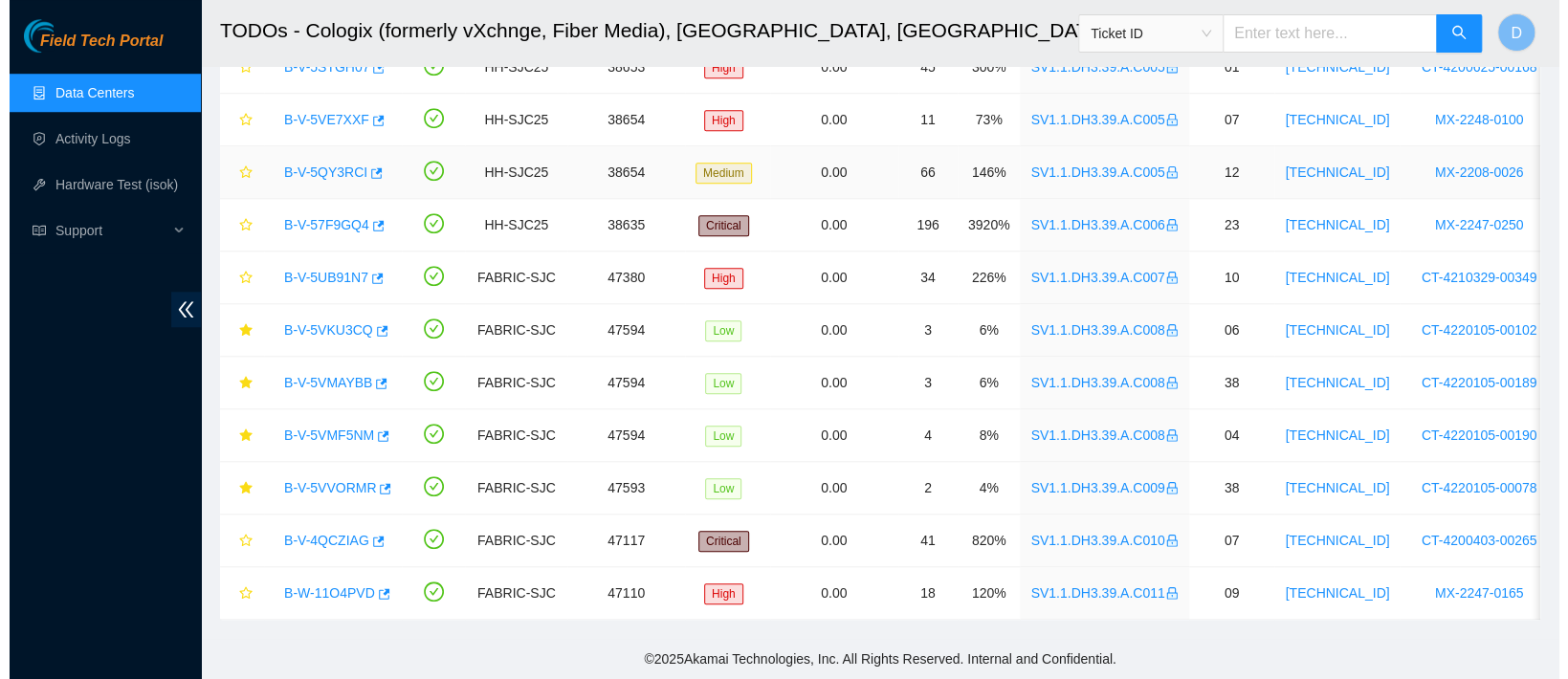
scroll to position [295, 0]
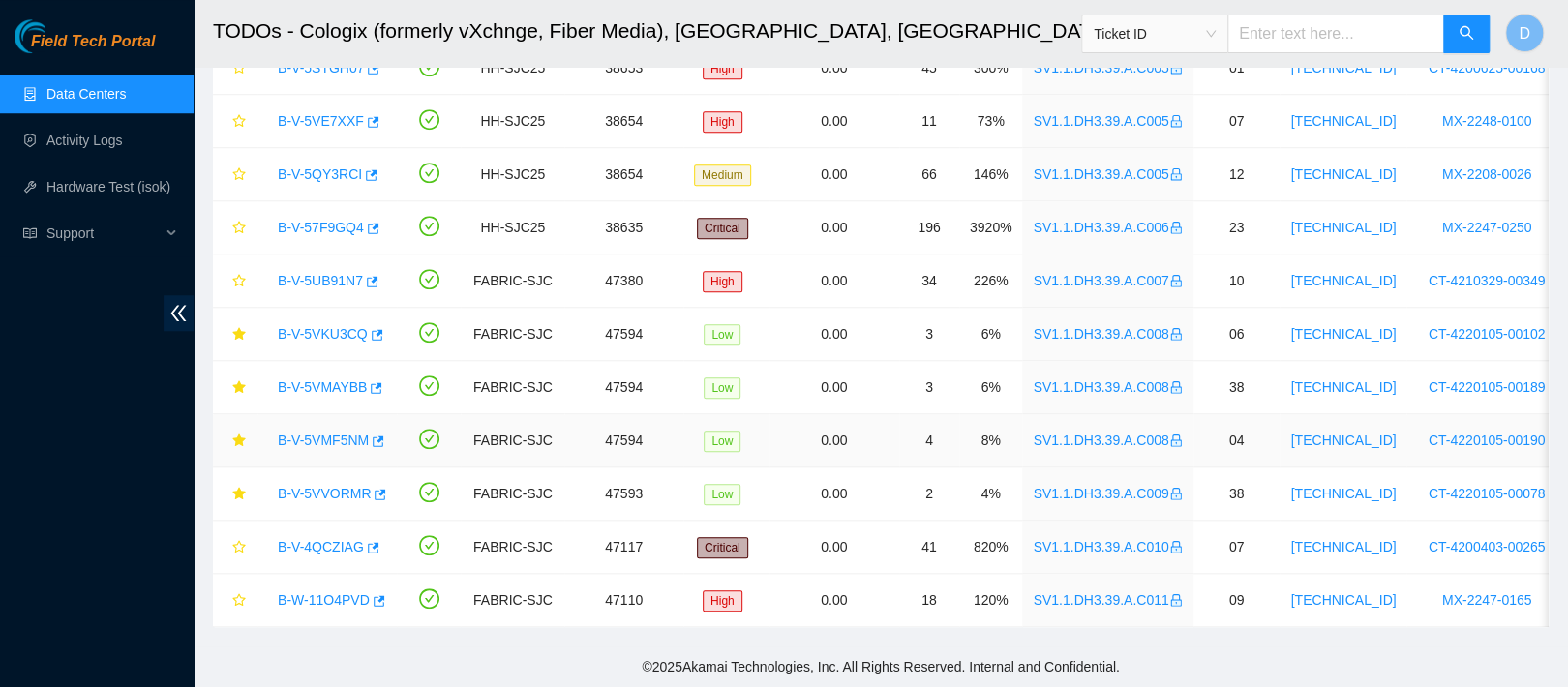
click at [342, 434] on link "B-V-5VMF5NM" at bounding box center [323, 440] width 91 height 16
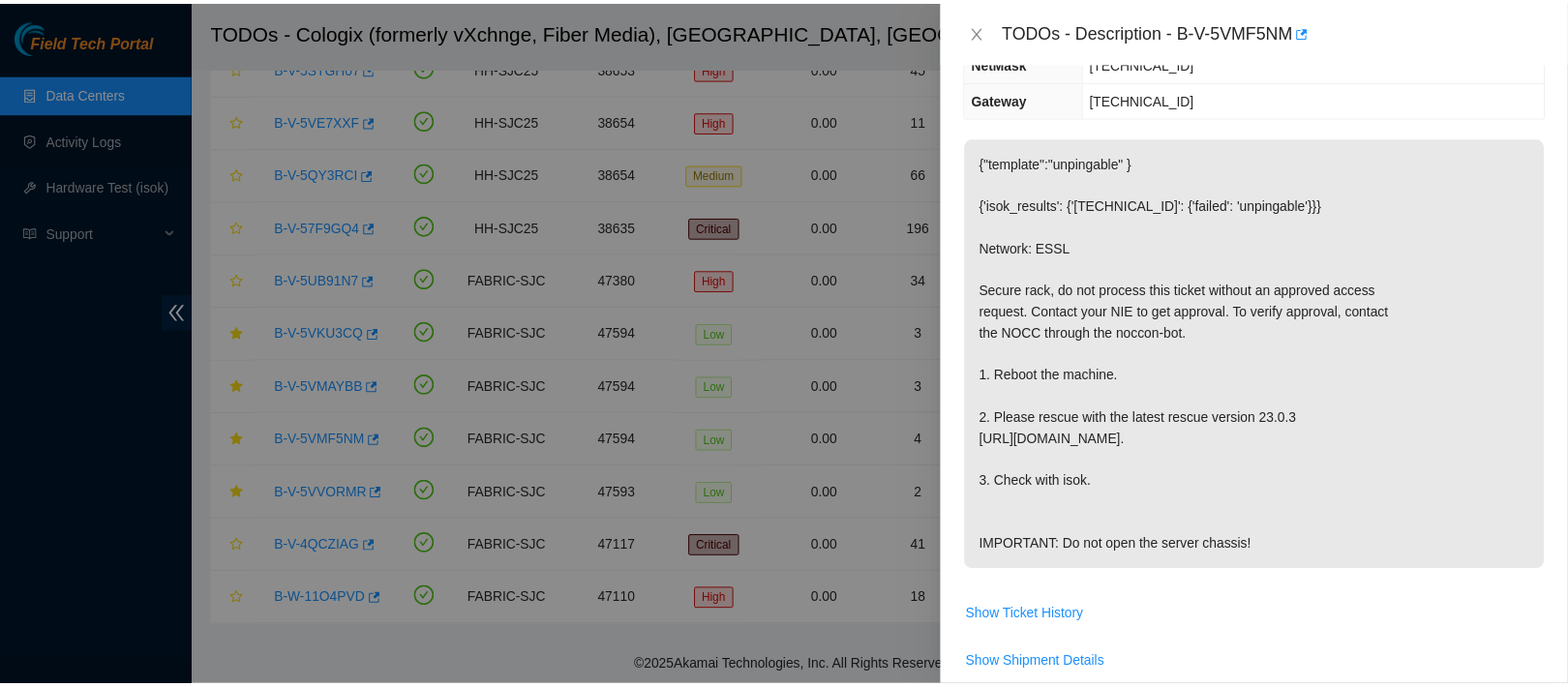
scroll to position [213, 0]
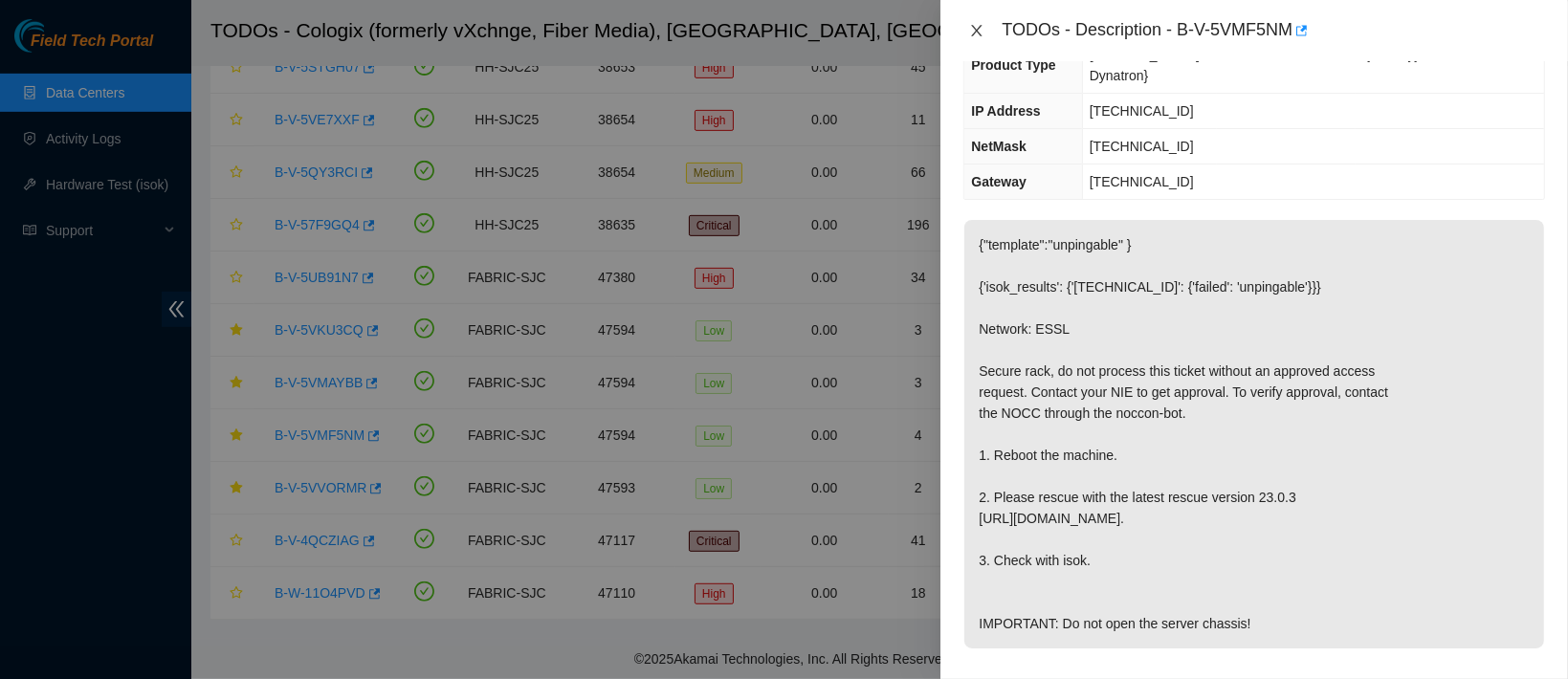
click at [980, 32] on icon "close" at bounding box center [977, 31] width 15 height 15
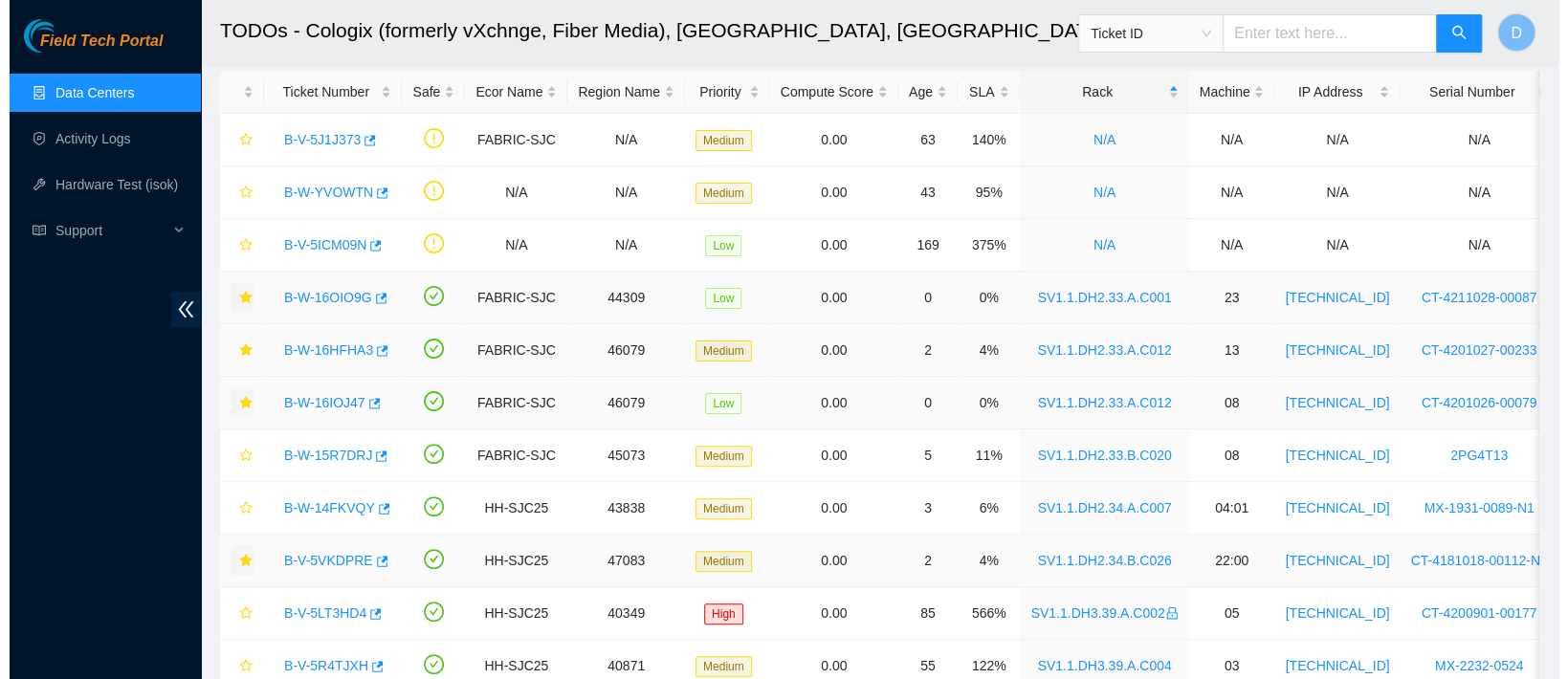
scroll to position [90, 0]
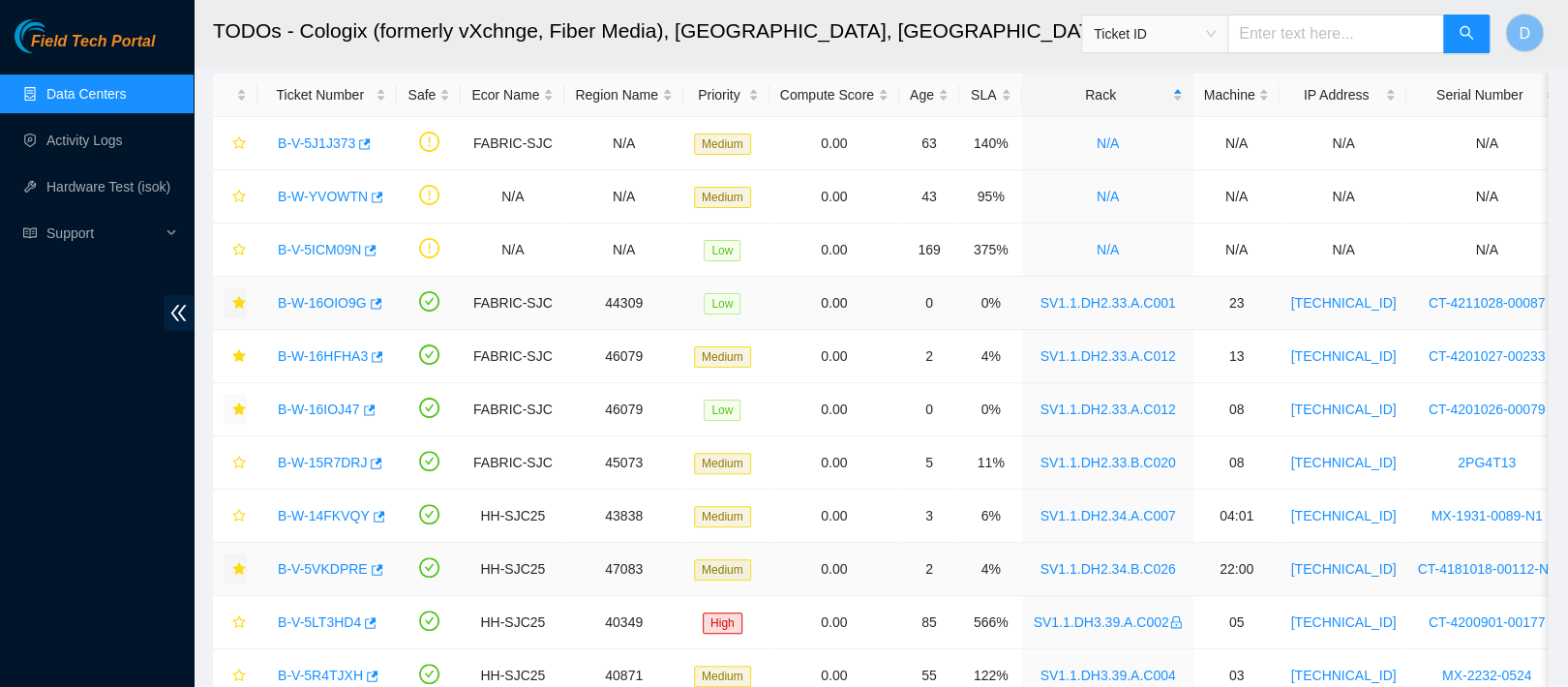
click at [304, 308] on link "B-W-16OIO9G" at bounding box center [322, 303] width 89 height 16
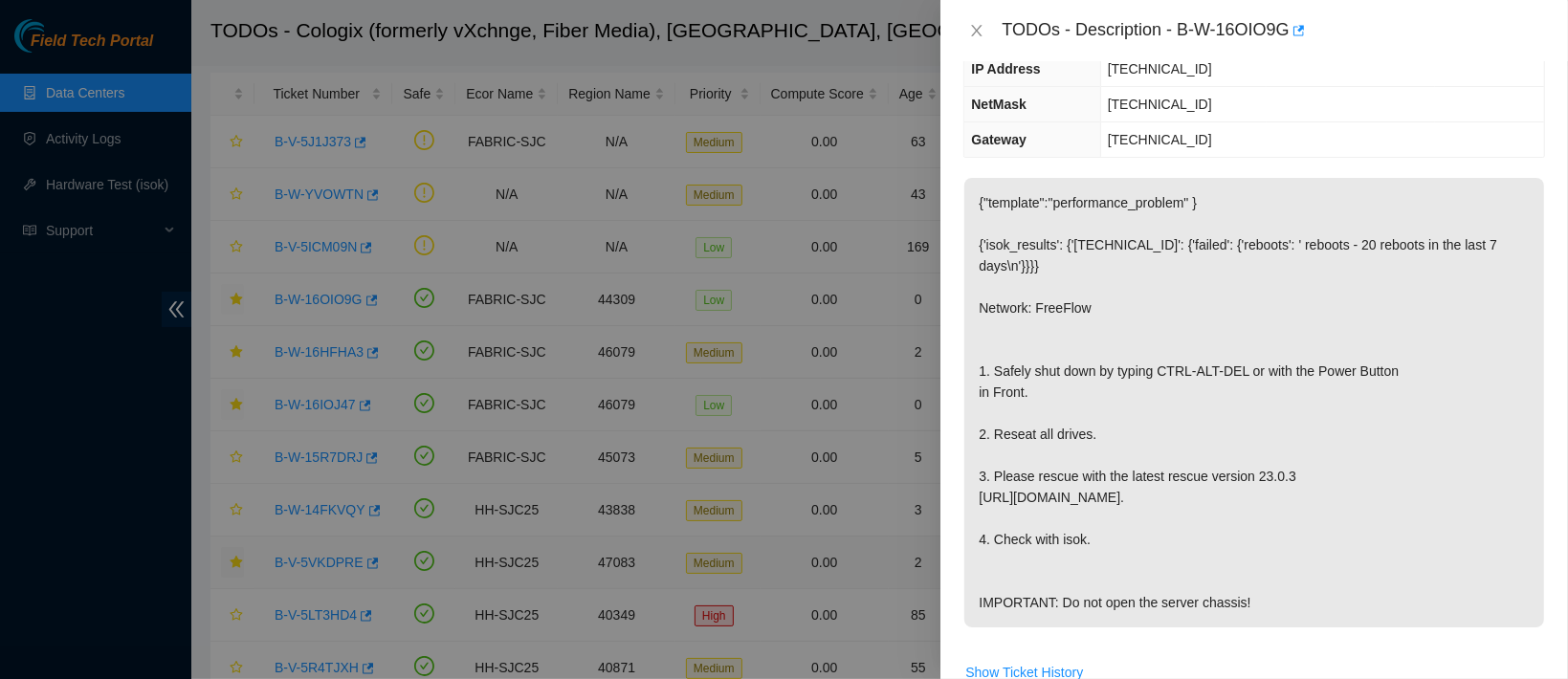
scroll to position [0, 0]
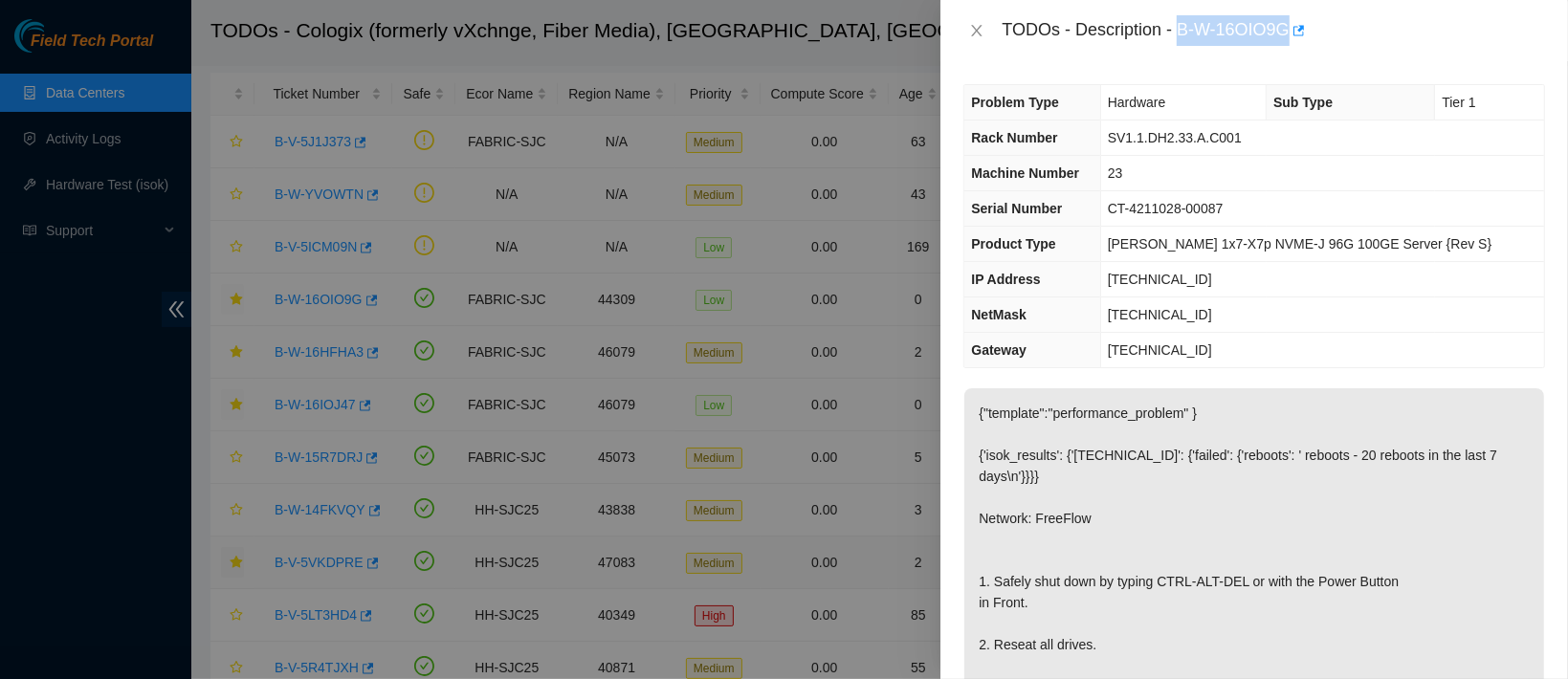
drag, startPoint x: 1238, startPoint y: 31, endPoint x: 1404, endPoint y: 55, distance: 167.7
click at [1404, 55] on div "TODOs - Description - B-W-16OIO9G" at bounding box center [1254, 30] width 628 height 61
copy div "B-W-16OIO9G"
click at [980, 31] on icon "close" at bounding box center [977, 31] width 15 height 15
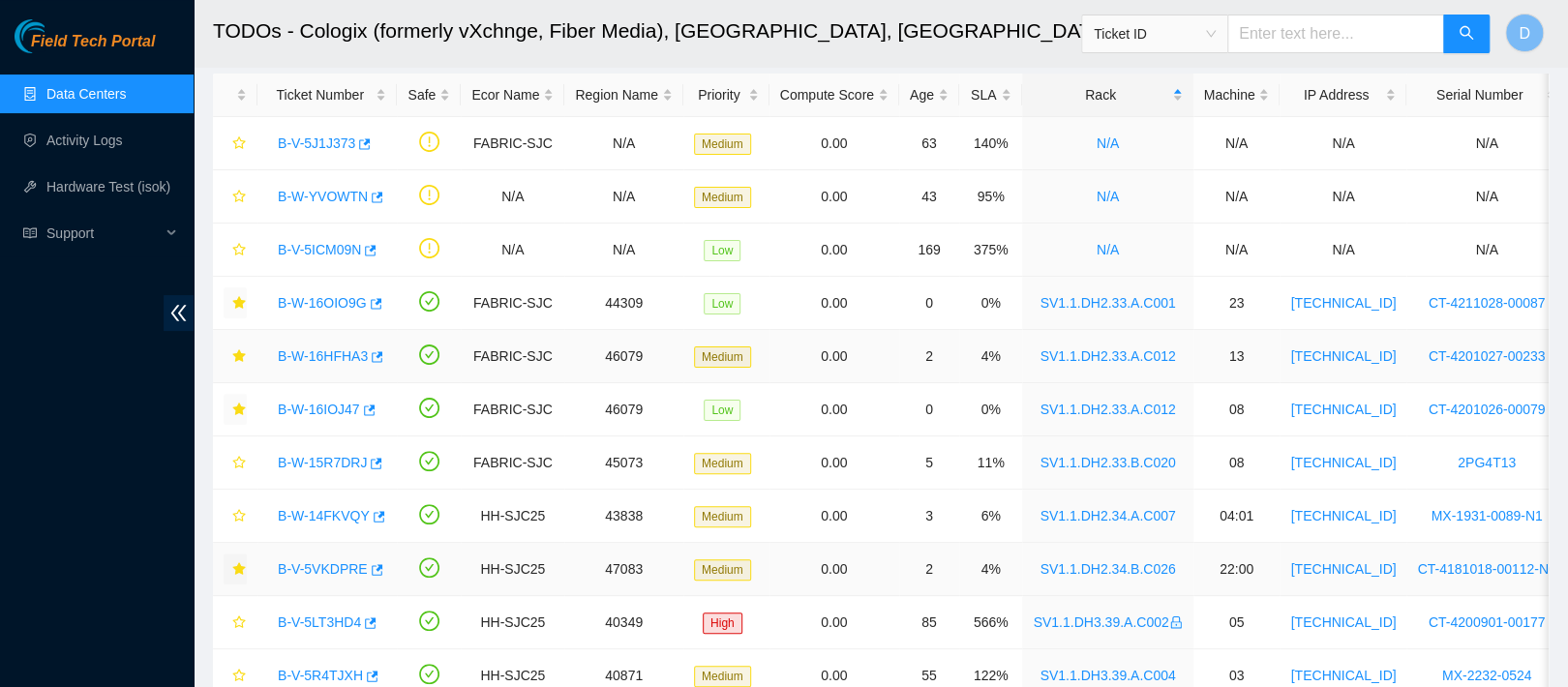
click at [331, 348] on link "B-W-16HFHA3" at bounding box center [323, 356] width 90 height 16
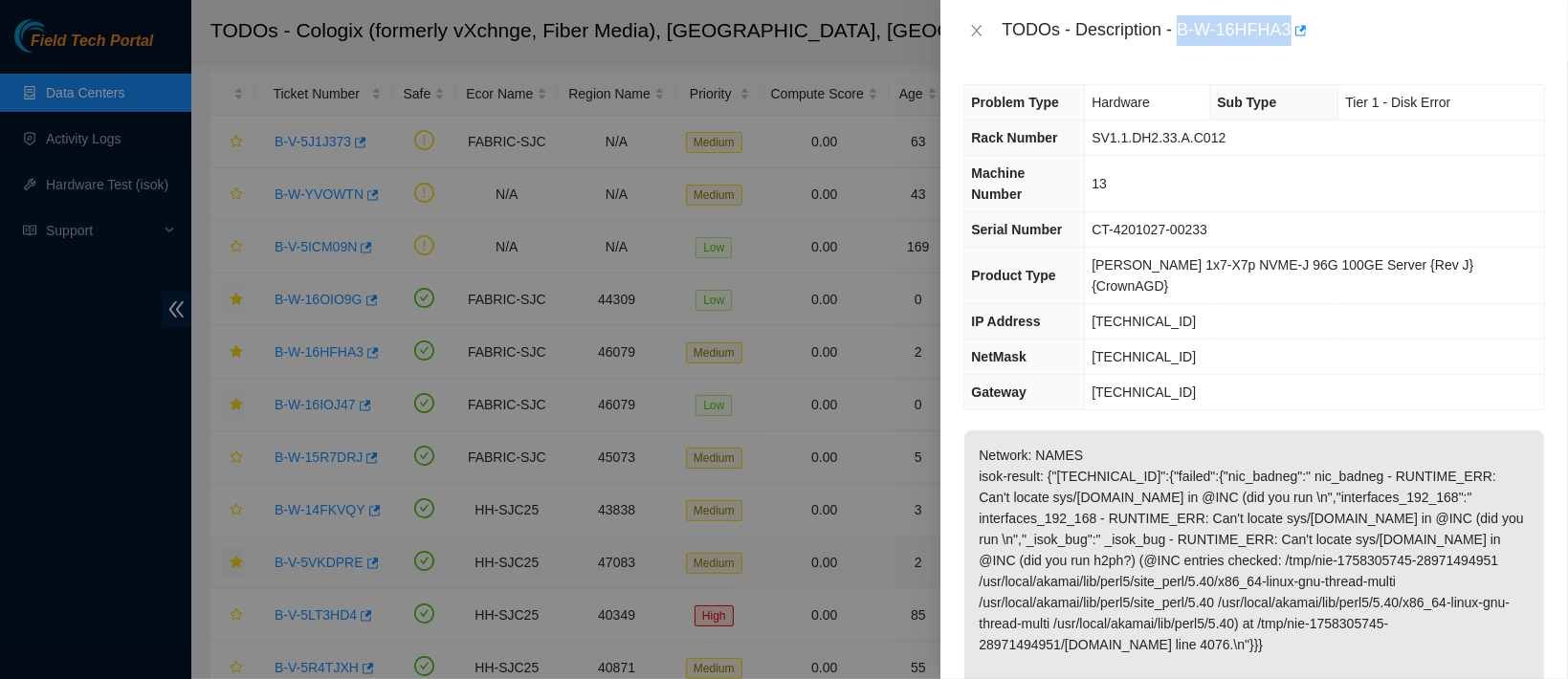
drag, startPoint x: 1241, startPoint y: 35, endPoint x: 1390, endPoint y: 39, distance: 149.1
click at [1390, 39] on div "TODOs - Description - B-W-16HFHA3" at bounding box center [1273, 31] width 543 height 31
copy div "B-W-16HFHA3"
click at [1390, 39] on div "TODOs - Description - B-W-16HFHA3" at bounding box center [1273, 31] width 543 height 31
click at [974, 23] on icon "close" at bounding box center [977, 31] width 15 height 15
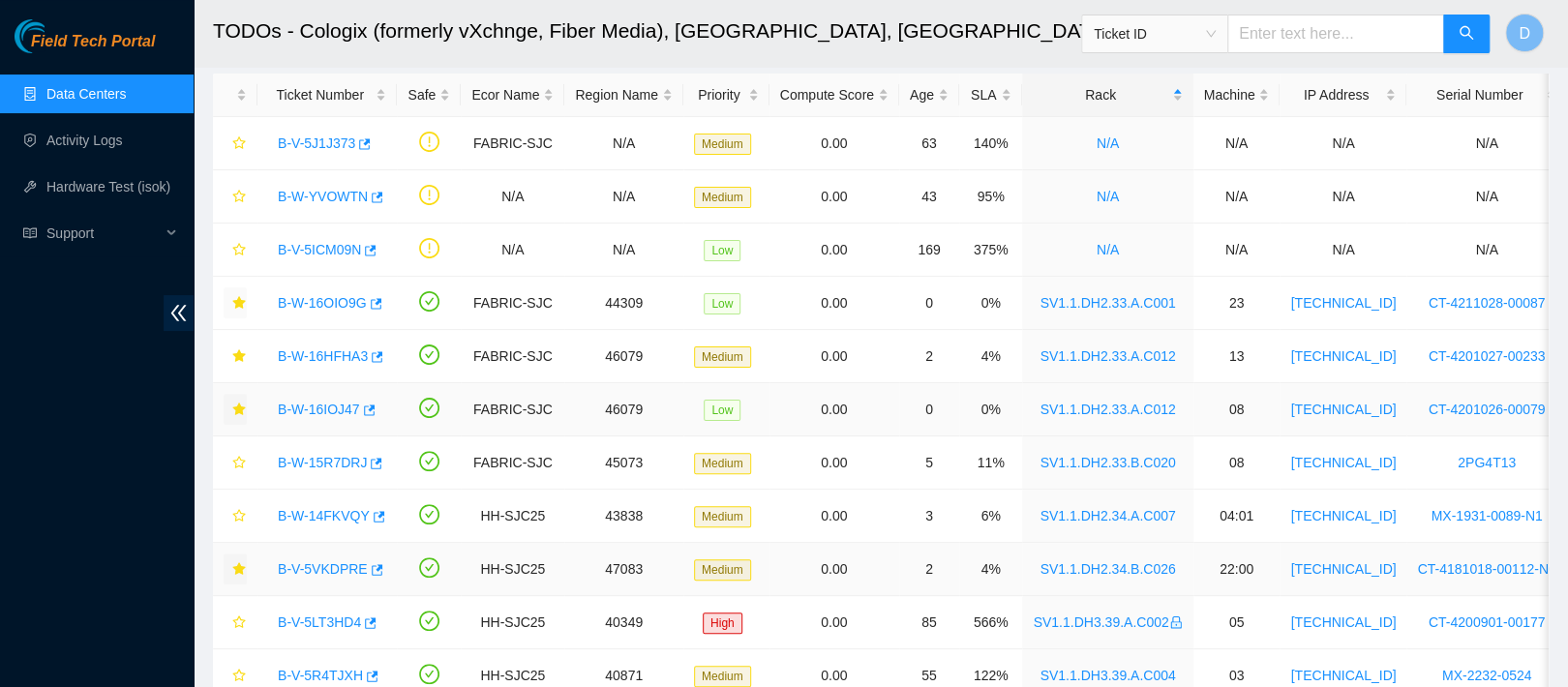
click at [319, 417] on div "B-W-16IOJ47" at bounding box center [327, 410] width 118 height 31
click at [329, 405] on link "B-W-16IOJ47" at bounding box center [319, 410] width 82 height 16
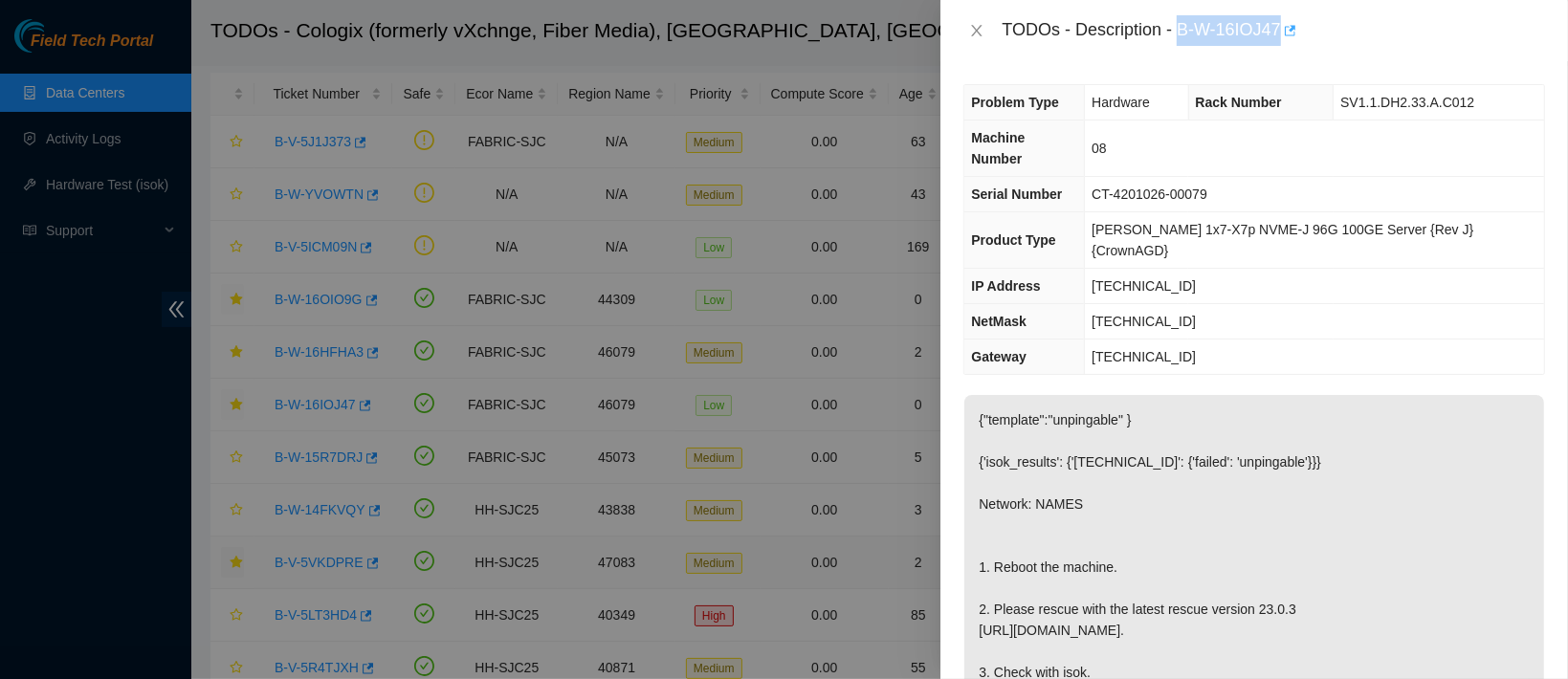
drag, startPoint x: 1235, startPoint y: 18, endPoint x: 1378, endPoint y: 39, distance: 144.5
click at [1378, 39] on div "TODOs - Description - B-W-16IOJ47" at bounding box center [1273, 31] width 543 height 31
copy div "B-W-16IOJ47"
click at [968, 28] on button "Close" at bounding box center [977, 31] width 27 height 18
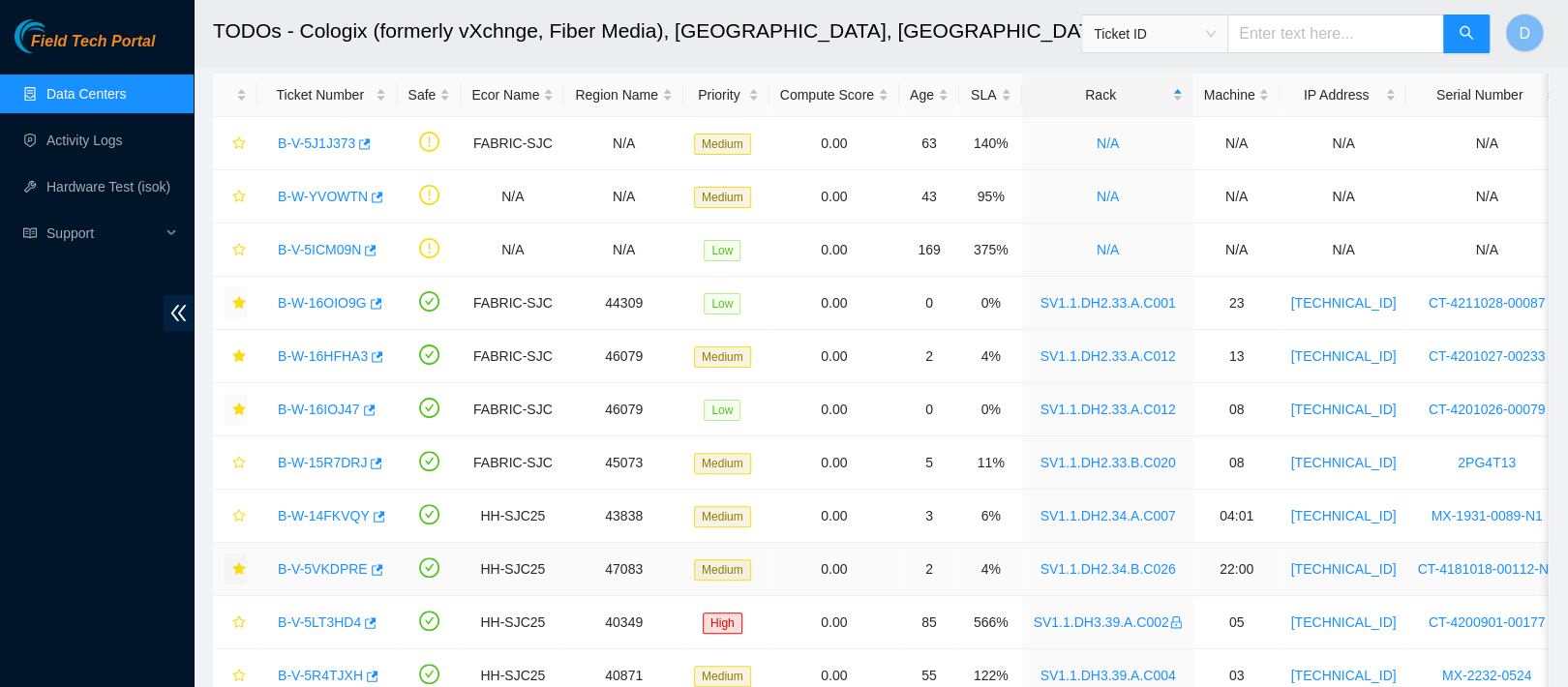
click at [309, 573] on link "B-V-5VKDPRE" at bounding box center [323, 569] width 90 height 16
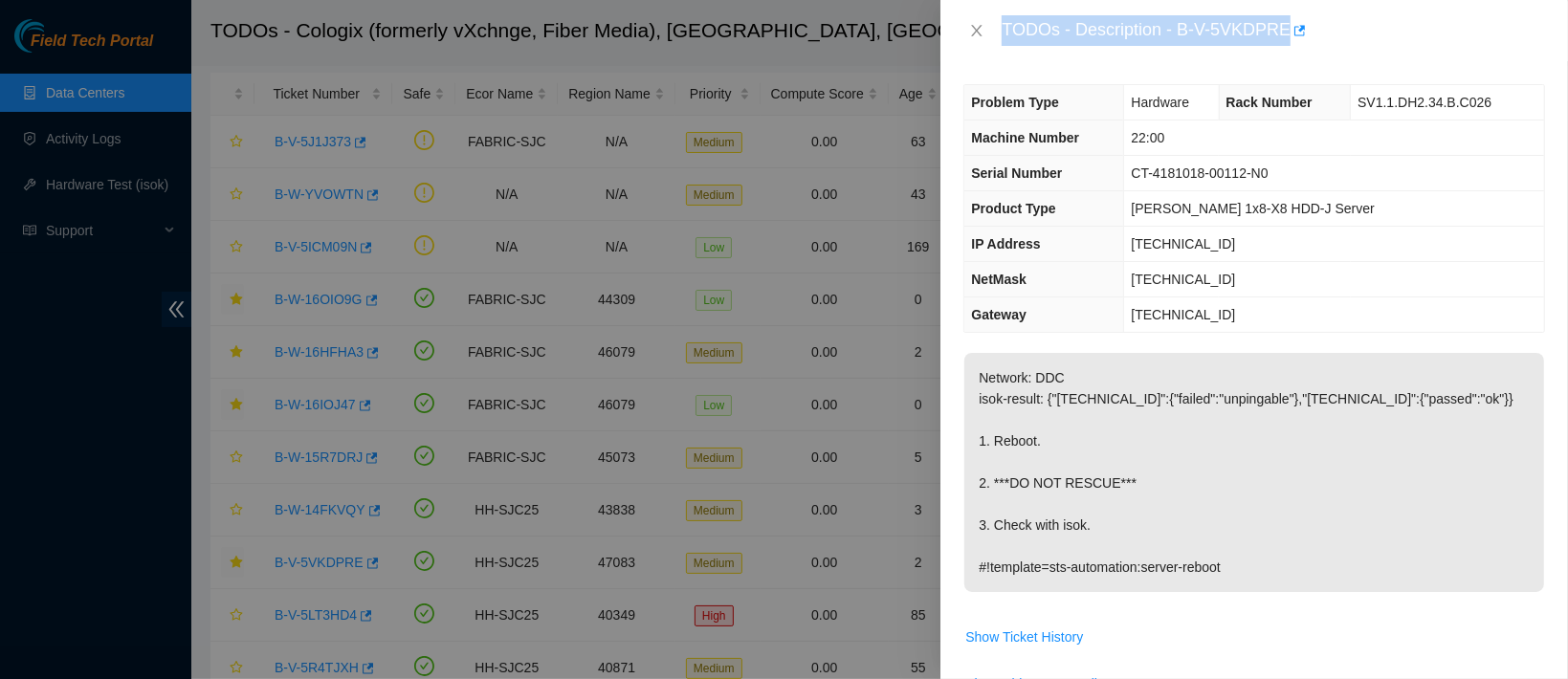
click at [1226, 46] on div "TODOs - Description - B-V-5VKDPRE" at bounding box center [1254, 30] width 628 height 61
drag, startPoint x: 1242, startPoint y: 34, endPoint x: 1395, endPoint y: 33, distance: 153.0
click at [1395, 33] on div "TODOs - Description - B-V-5VKDPRE" at bounding box center [1273, 31] width 543 height 31
copy div "B-V-5VKDPRE"
